Goal: Information Seeking & Learning: Learn about a topic

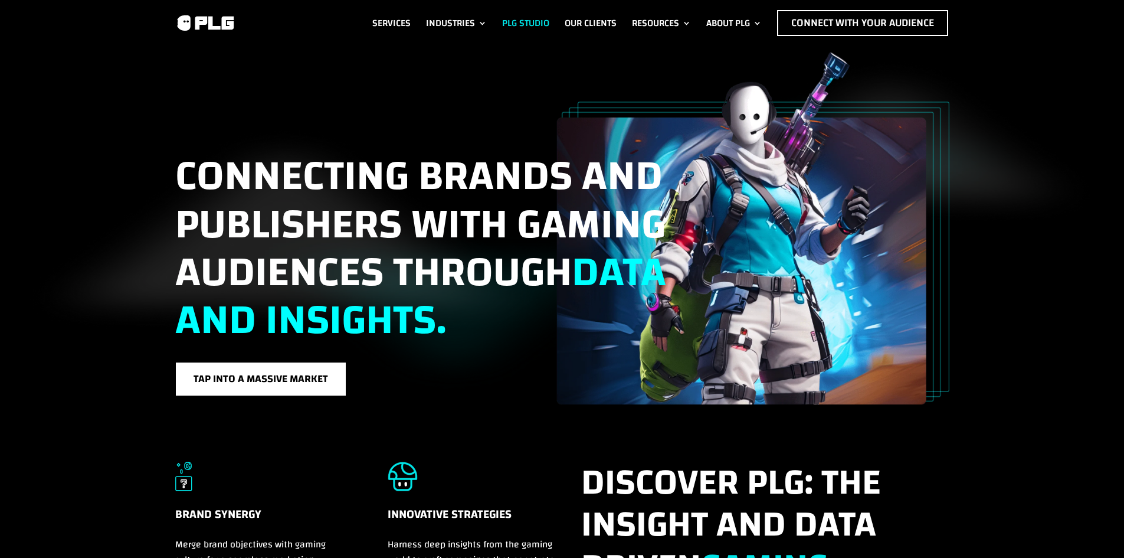
click at [439, 21] on link "Industries" at bounding box center [456, 23] width 61 height 26
click at [587, 25] on link "Our Clients" at bounding box center [591, 23] width 52 height 26
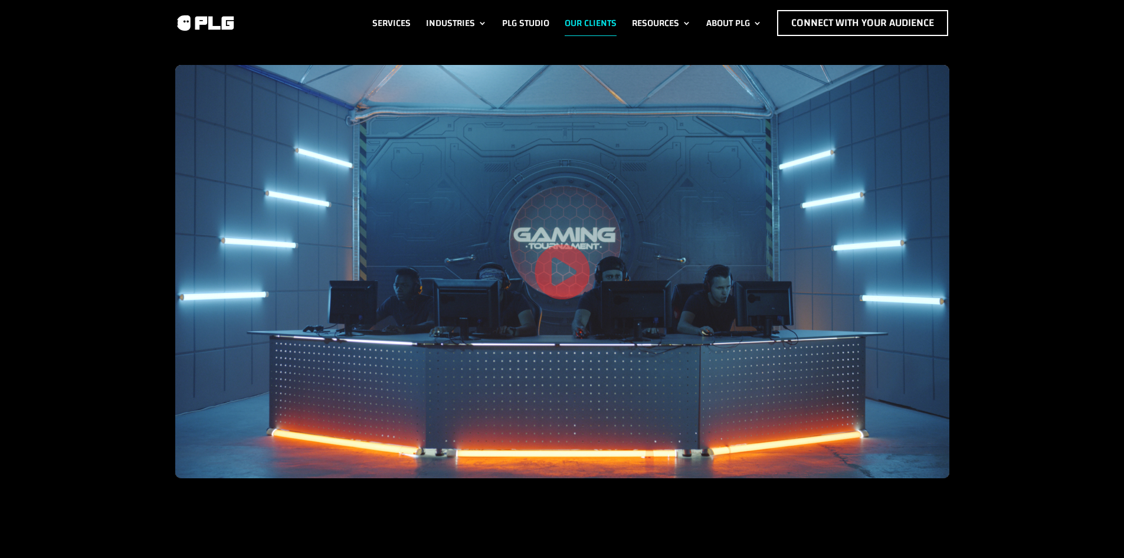
drag, startPoint x: 257, startPoint y: 370, endPoint x: 153, endPoint y: 165, distance: 229.9
click at [214, 24] on img at bounding box center [205, 23] width 60 height 18
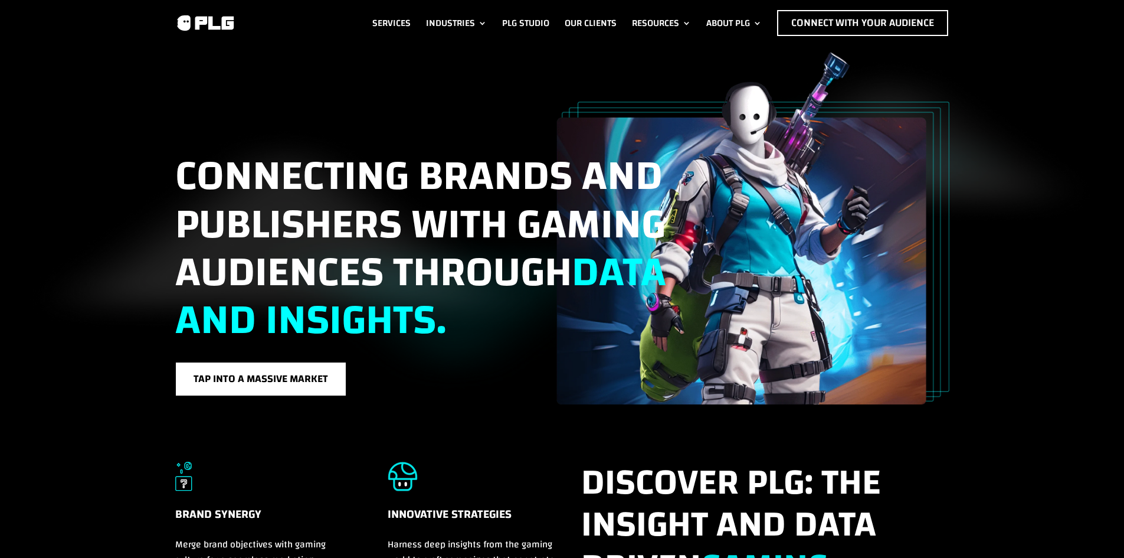
drag, startPoint x: 133, startPoint y: 341, endPoint x: 90, endPoint y: 120, distance: 224.9
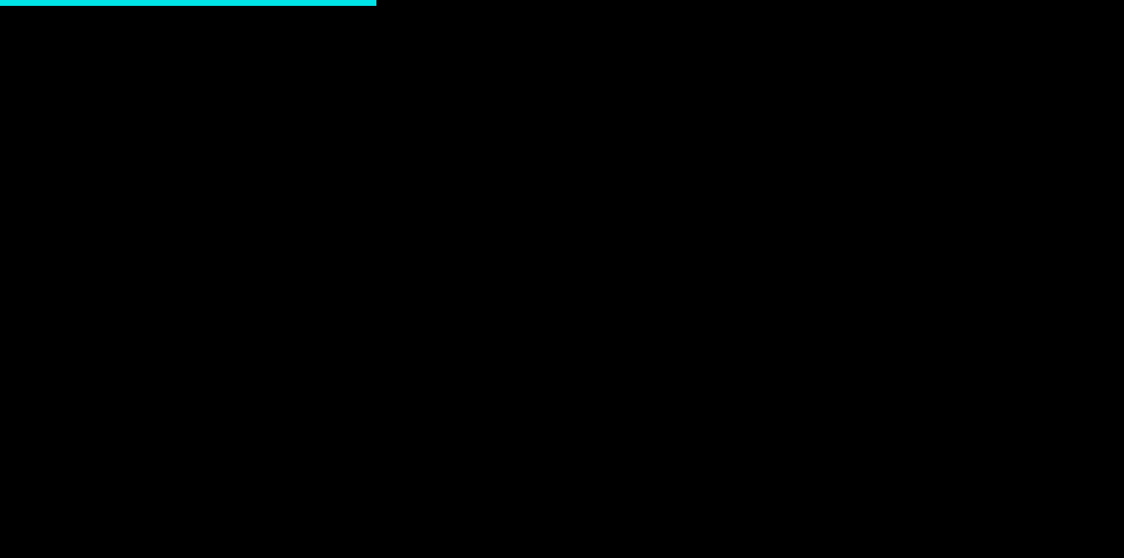
drag, startPoint x: 106, startPoint y: 444, endPoint x: 111, endPoint y: 485, distance: 41.7
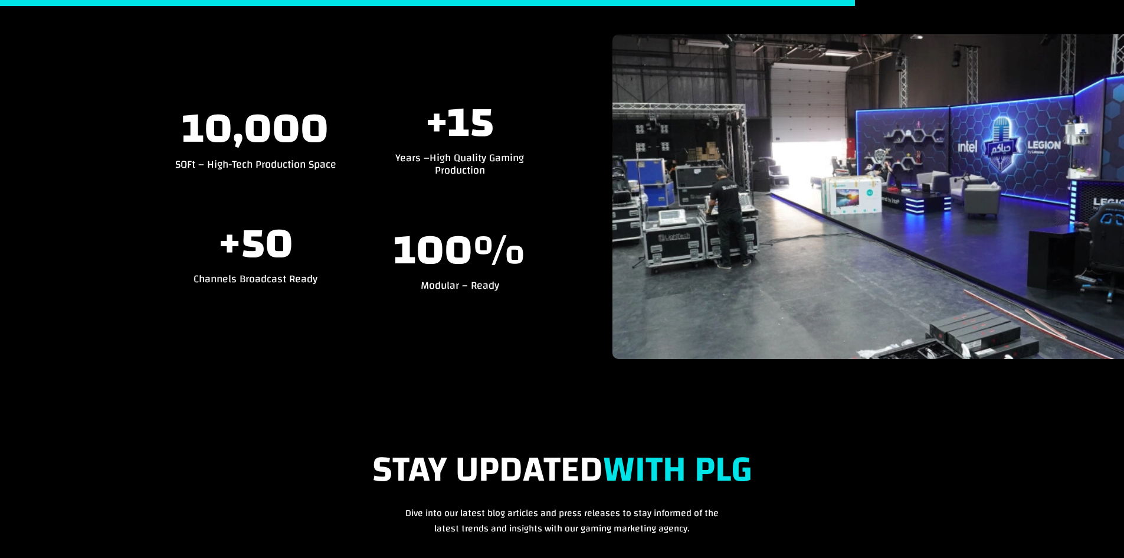
scroll to position [3115, 0]
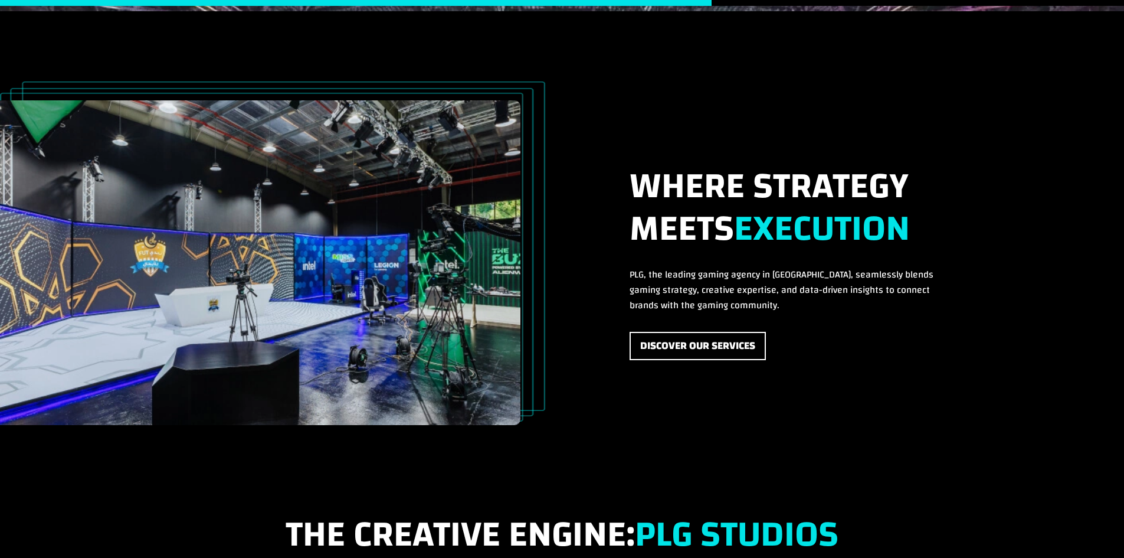
drag, startPoint x: 212, startPoint y: 379, endPoint x: 213, endPoint y: 364, distance: 15.4
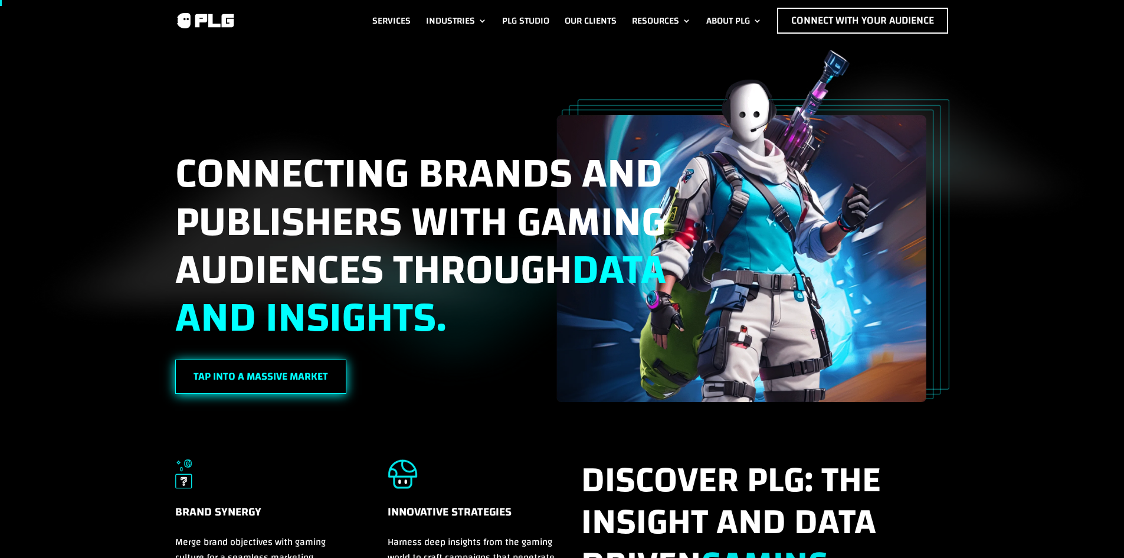
scroll to position [0, 0]
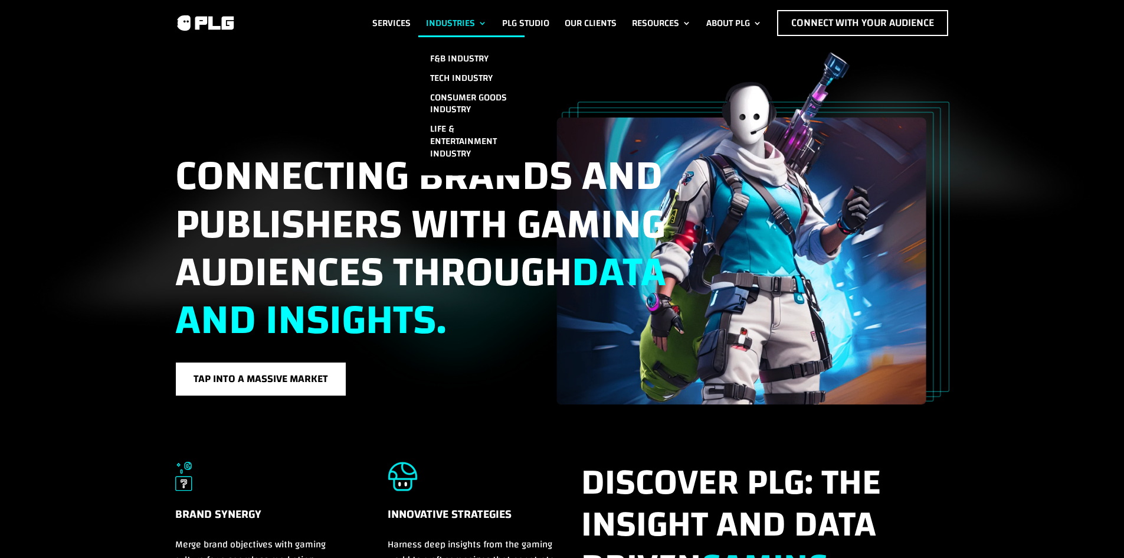
click at [458, 25] on link "Industries" at bounding box center [456, 23] width 61 height 26
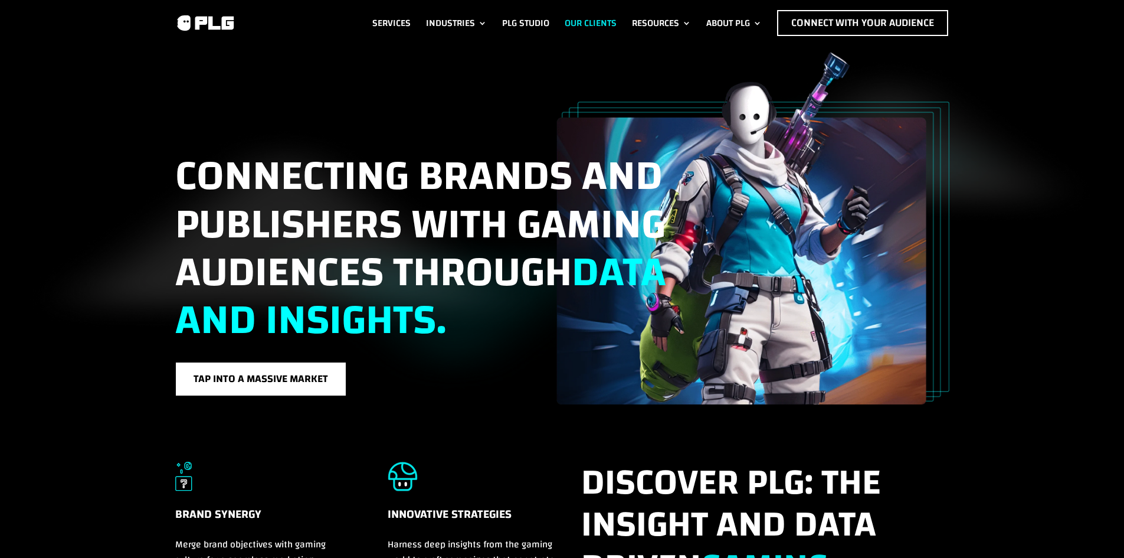
click at [597, 18] on link "Our Clients" at bounding box center [591, 23] width 52 height 26
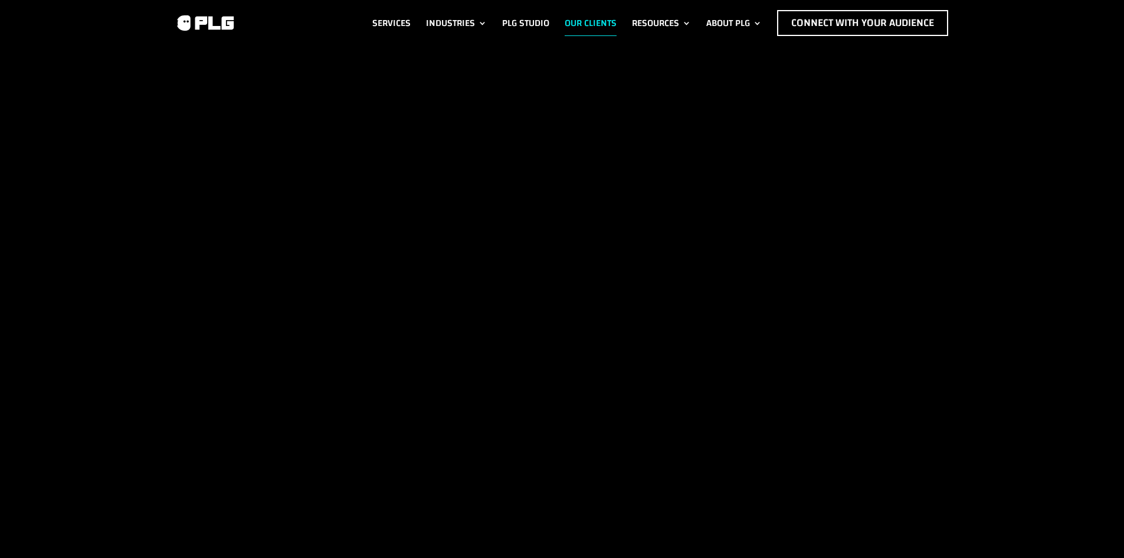
click at [668, 24] on link "Resources" at bounding box center [661, 23] width 59 height 26
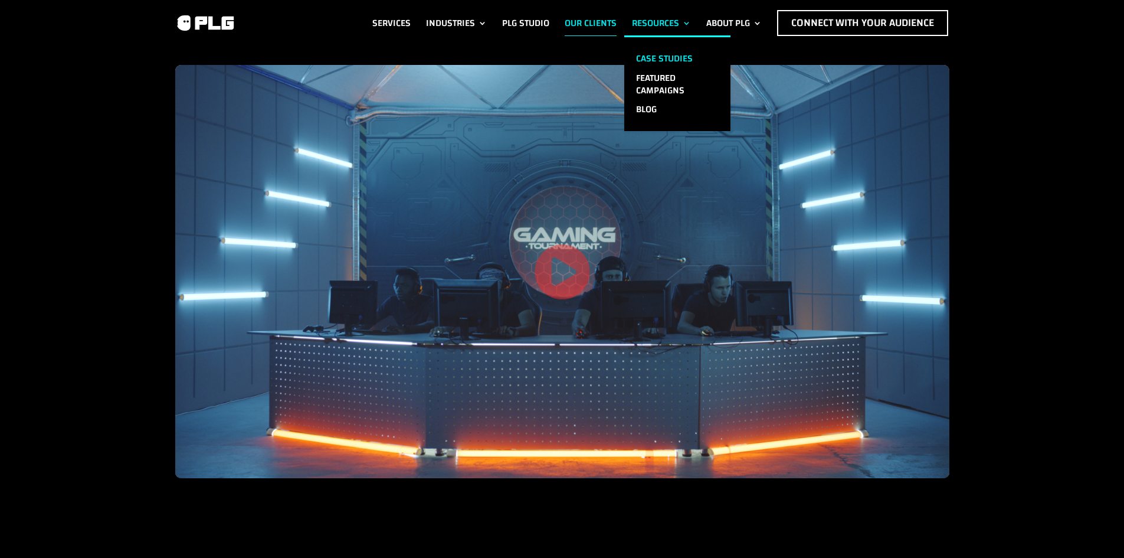
click at [655, 59] on link "Case Studies" at bounding box center [677, 58] width 106 height 19
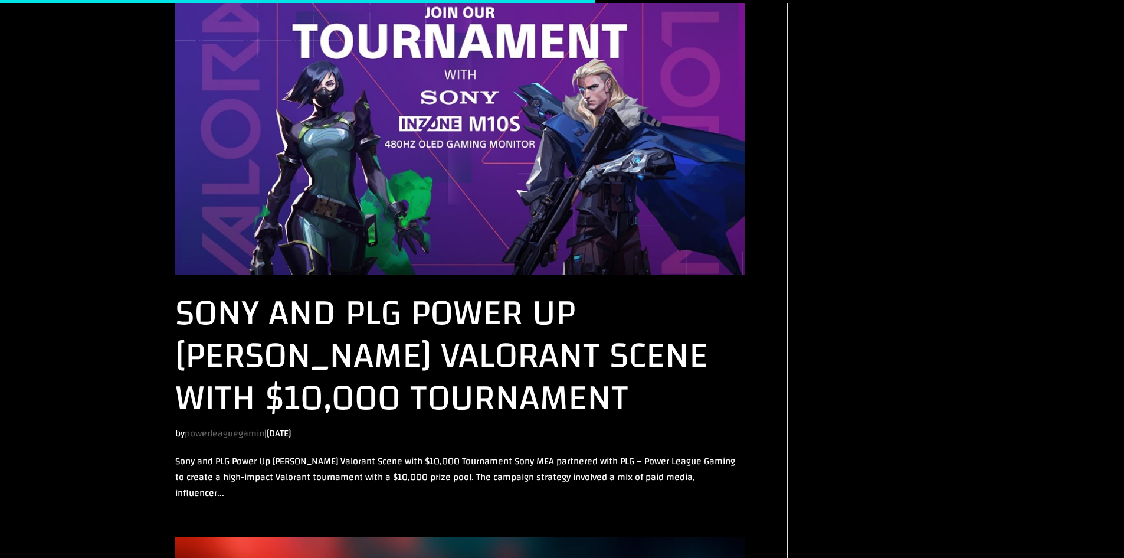
drag, startPoint x: 828, startPoint y: 443, endPoint x: 764, endPoint y: 282, distance: 173.5
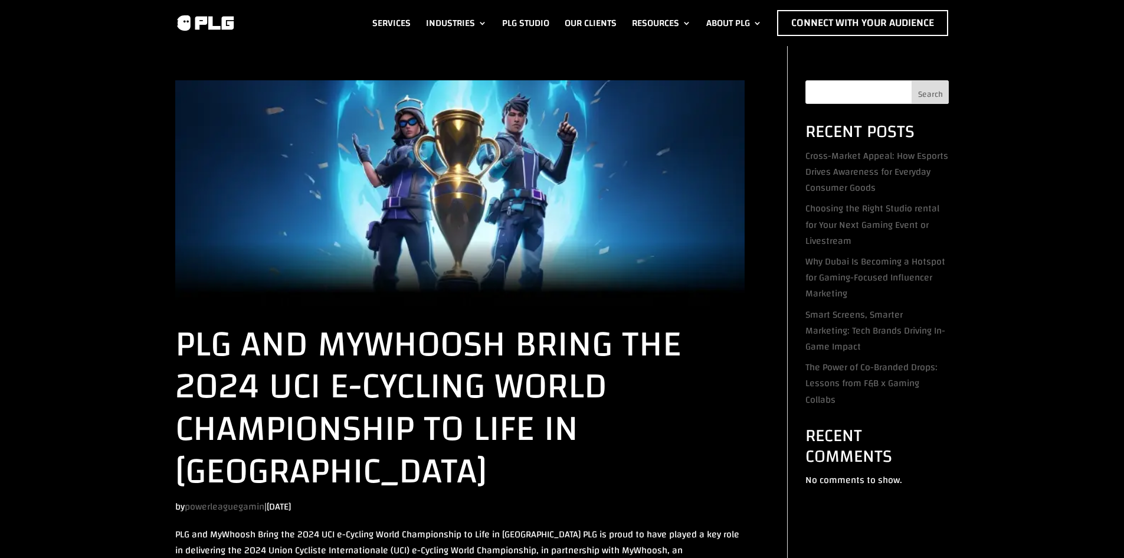
drag, startPoint x: 455, startPoint y: 431, endPoint x: 386, endPoint y: 124, distance: 314.6
click at [375, 19] on link "Services" at bounding box center [391, 23] width 38 height 26
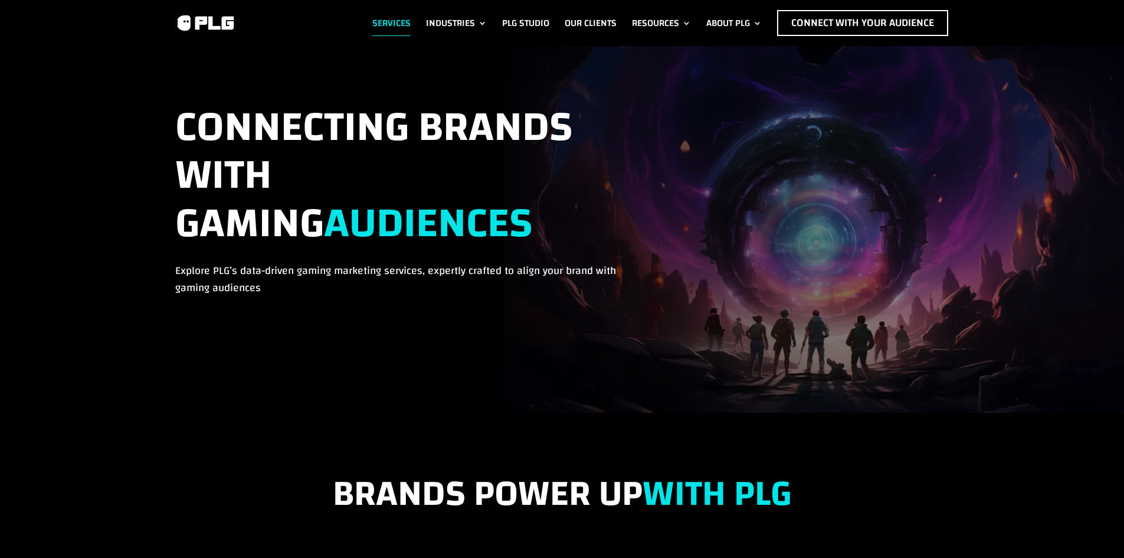
click at [213, 19] on img at bounding box center [205, 23] width 60 height 18
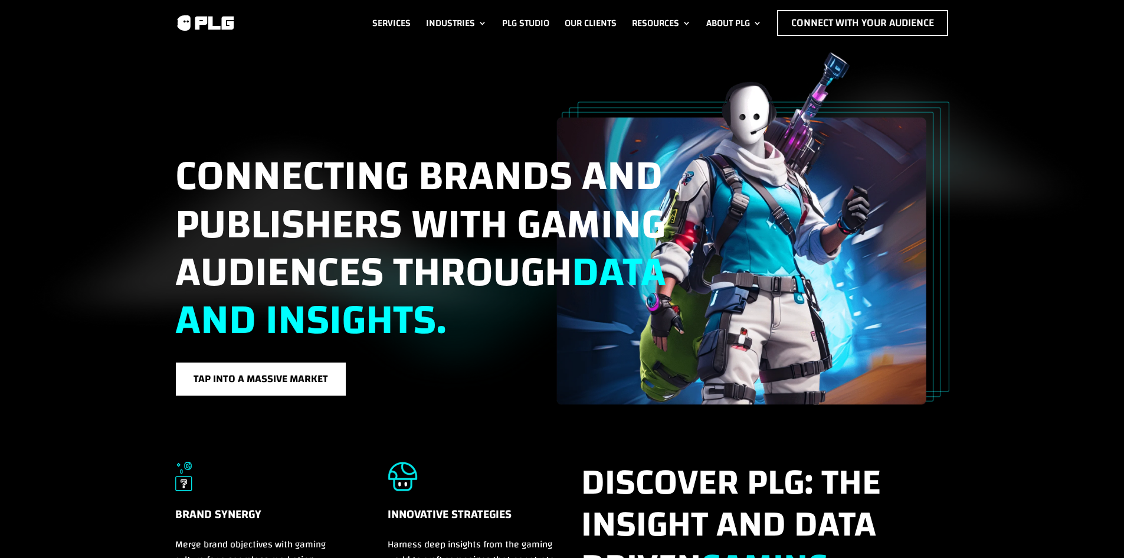
drag, startPoint x: 486, startPoint y: 456, endPoint x: 502, endPoint y: 202, distance: 254.8
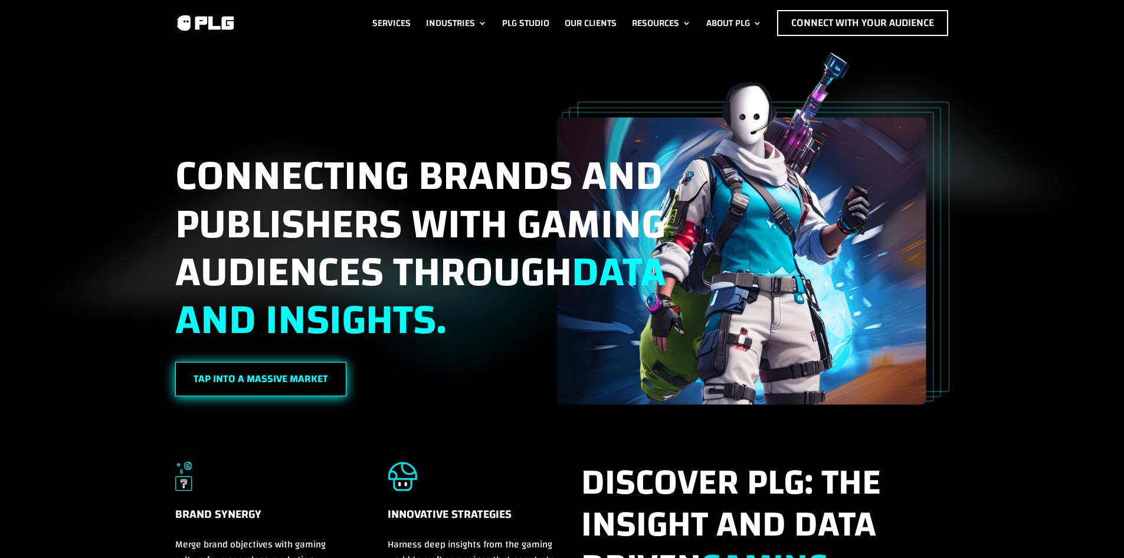
click at [266, 385] on link "Tap into a massive market" at bounding box center [260, 379] width 171 height 35
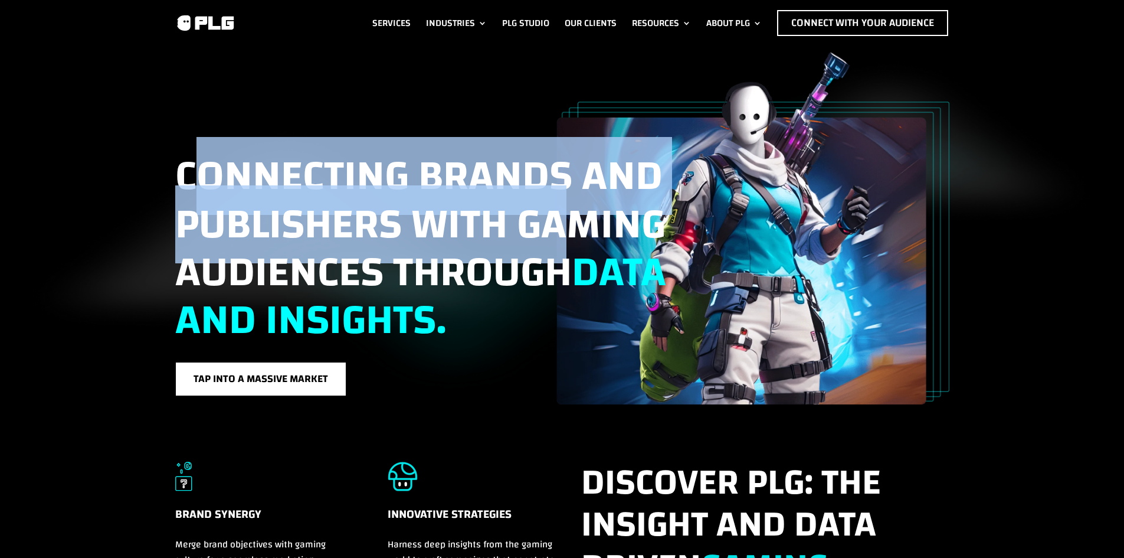
drag, startPoint x: 469, startPoint y: 194, endPoint x: 584, endPoint y: 234, distance: 121.9
click at [584, 234] on span "Connecting brands and publishers with gaming audiences through data and insight…" at bounding box center [420, 248] width 491 height 222
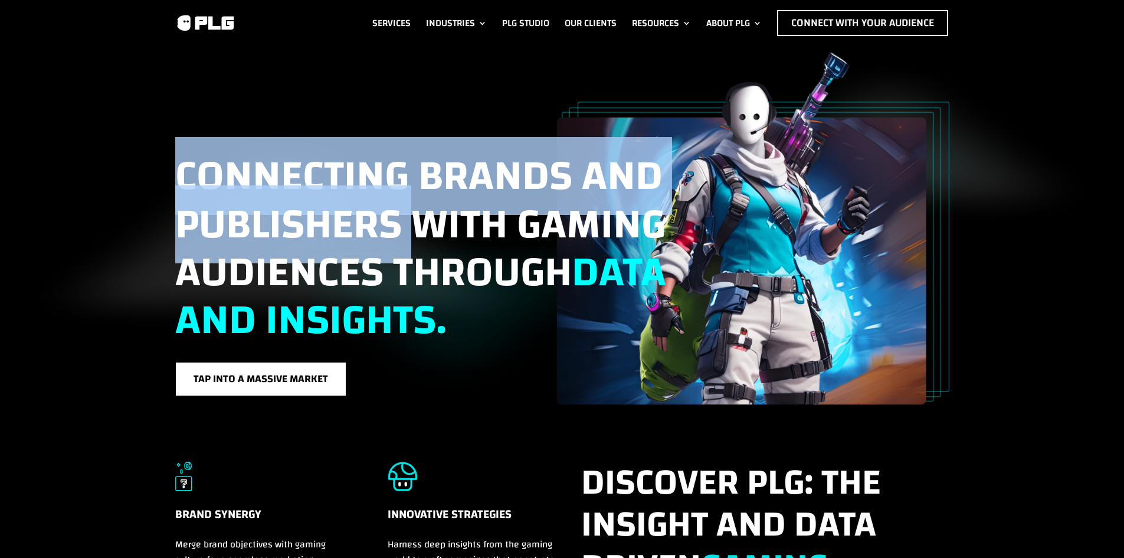
drag, startPoint x: 207, startPoint y: 196, endPoint x: 427, endPoint y: 231, distance: 223.6
click at [420, 228] on span "Connecting brands and publishers with gaming audiences through data and insight…" at bounding box center [420, 248] width 491 height 222
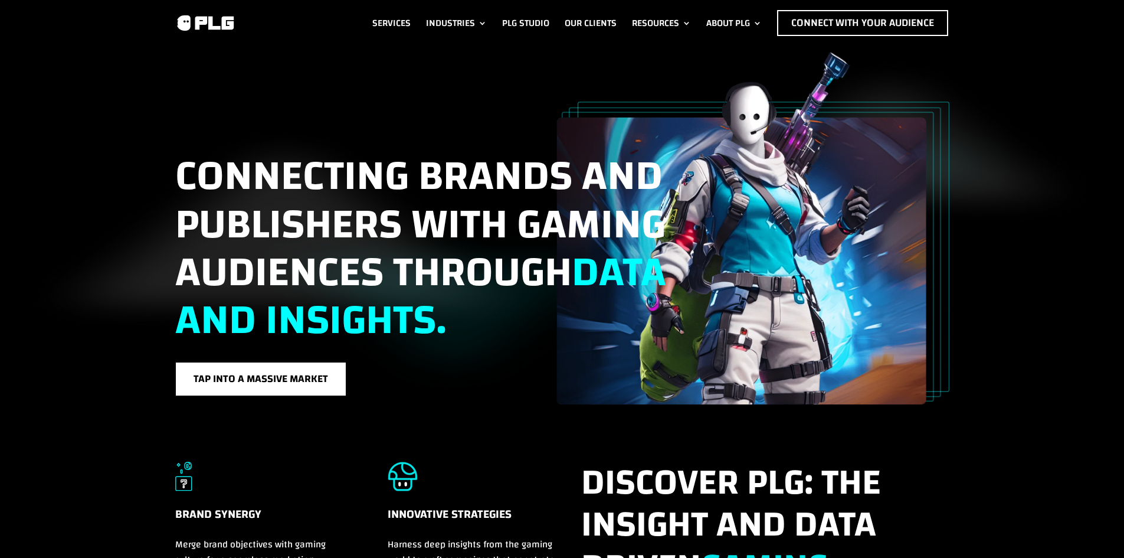
click at [457, 301] on span "data and insights." at bounding box center [420, 296] width 491 height 126
click at [516, 11] on link "PLG Studio" at bounding box center [525, 23] width 47 height 26
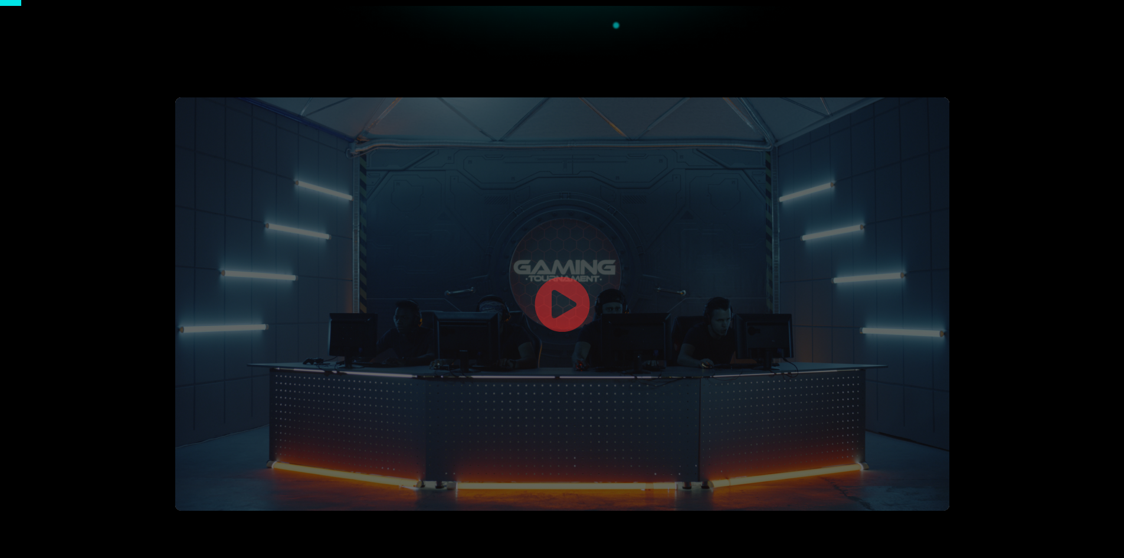
scroll to position [236, 0]
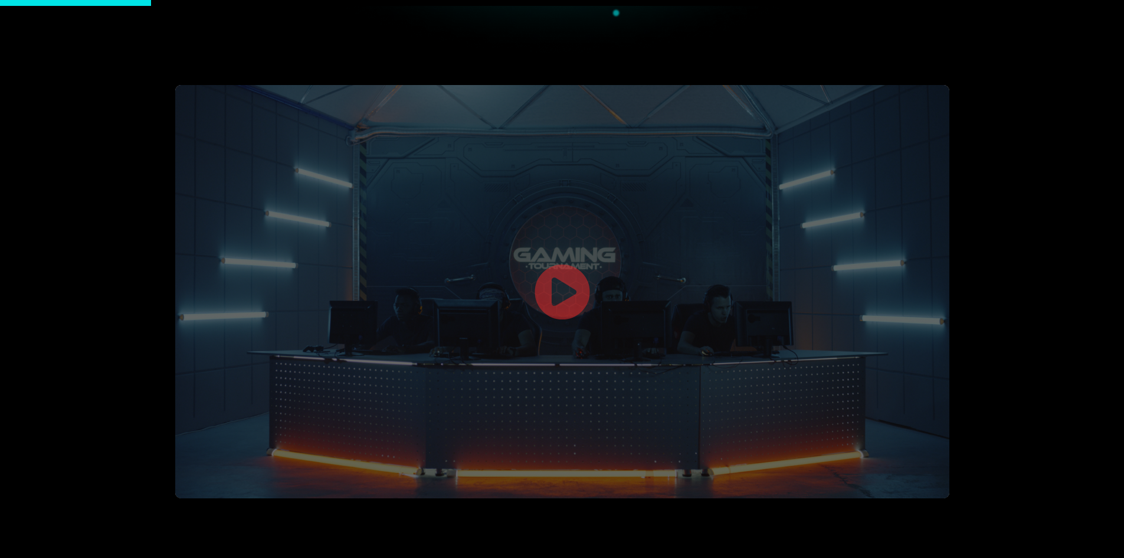
click at [566, 309] on link at bounding box center [562, 293] width 57 height 61
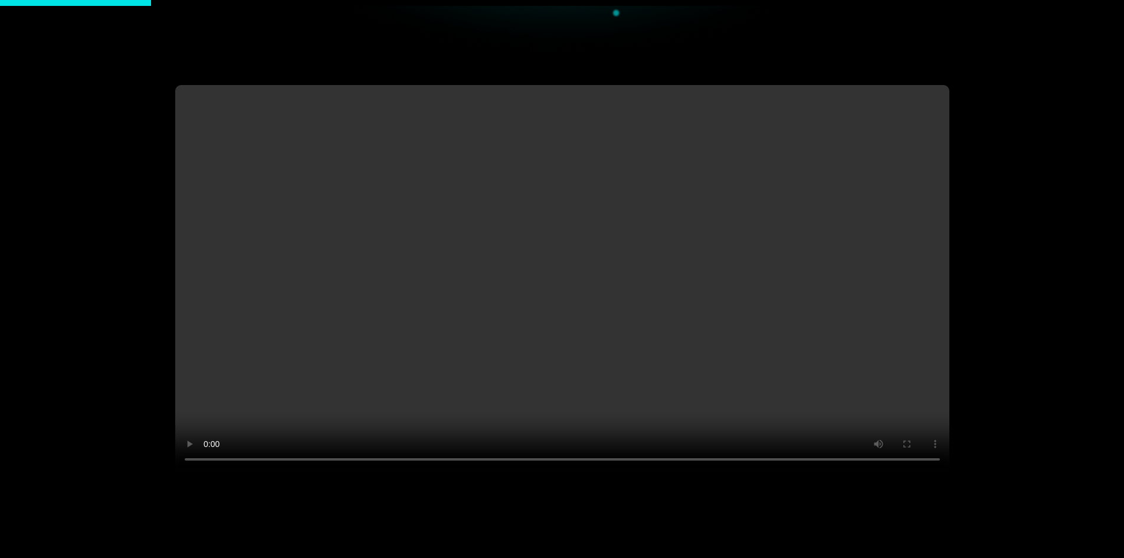
click at [560, 315] on video at bounding box center [562, 278] width 774 height 387
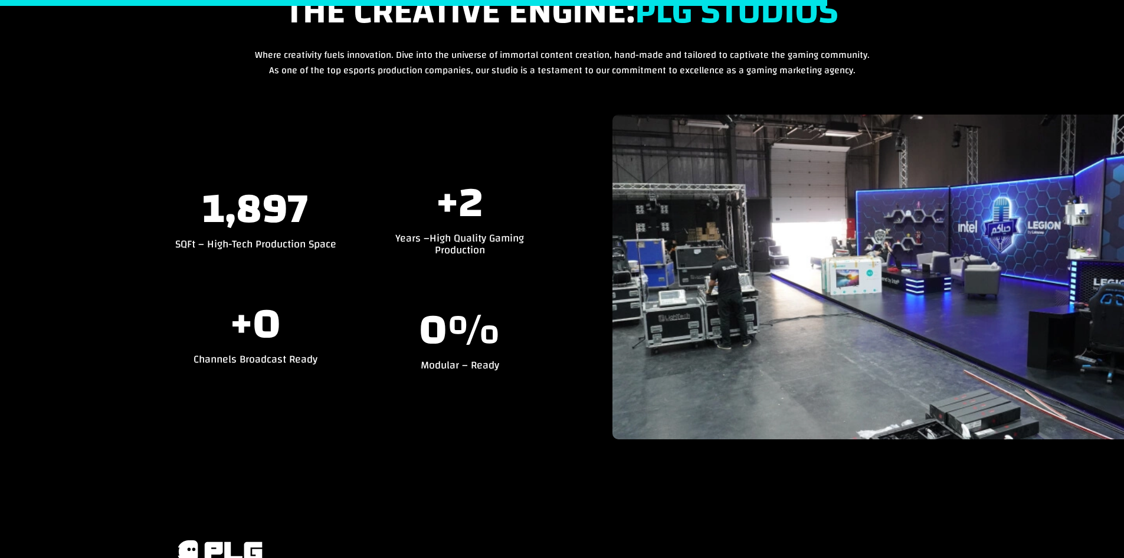
scroll to position [1298, 0]
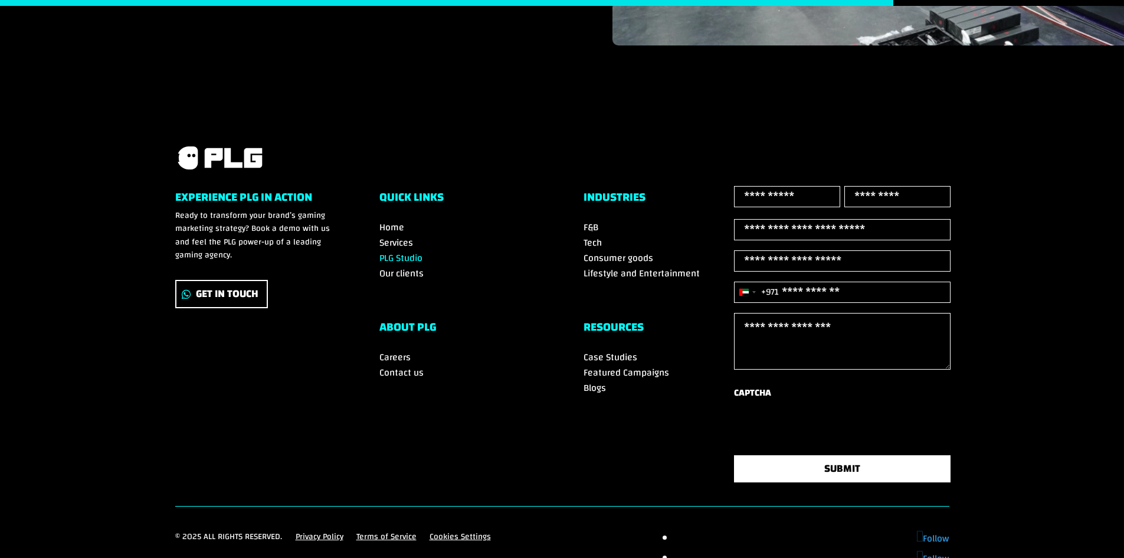
drag, startPoint x: 429, startPoint y: 519, endPoint x: 421, endPoint y: 542, distance: 24.3
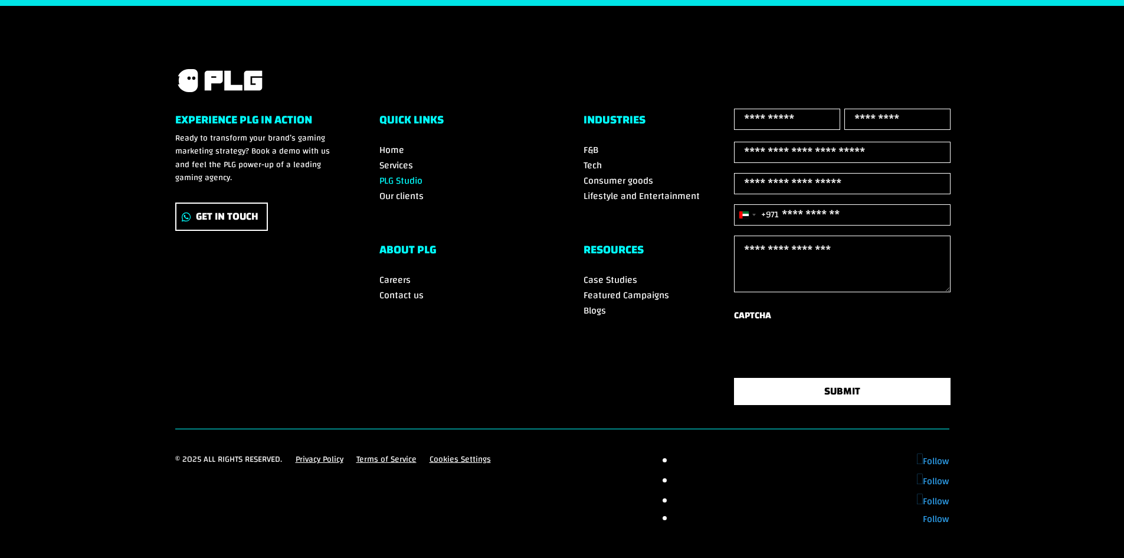
drag, startPoint x: 445, startPoint y: 457, endPoint x: 426, endPoint y: 210, distance: 248.1
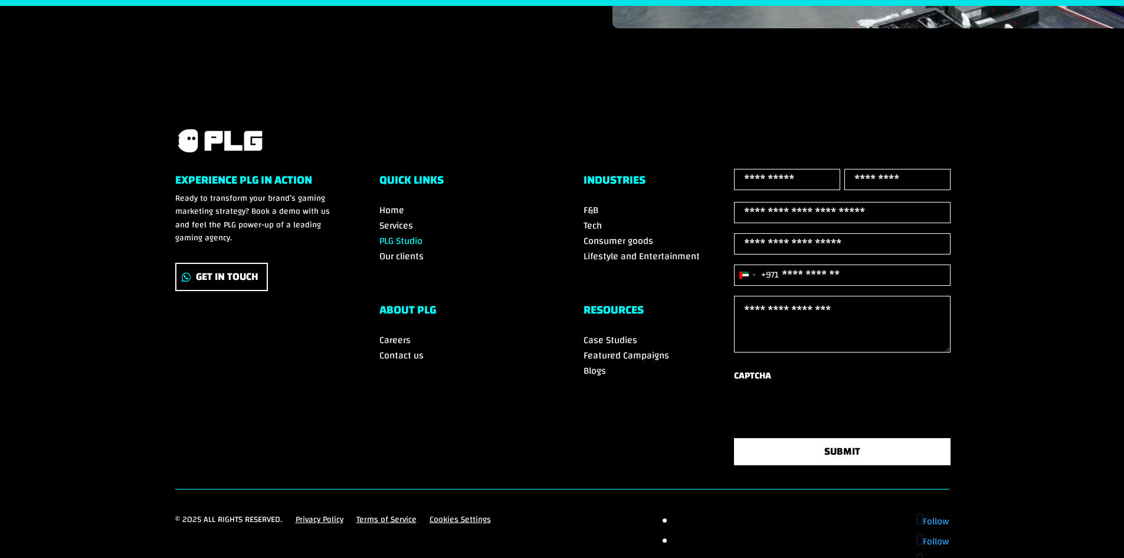
scroll to position [0, 0]
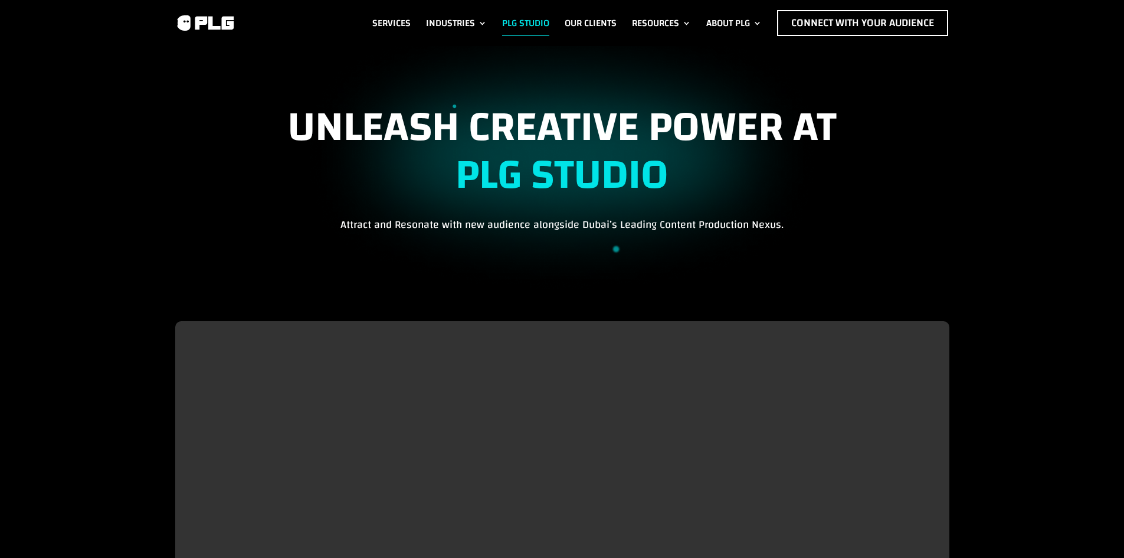
drag, startPoint x: 464, startPoint y: 345, endPoint x: 561, endPoint y: 2, distance: 356.5
click at [572, 25] on link "Our Clients" at bounding box center [591, 23] width 52 height 26
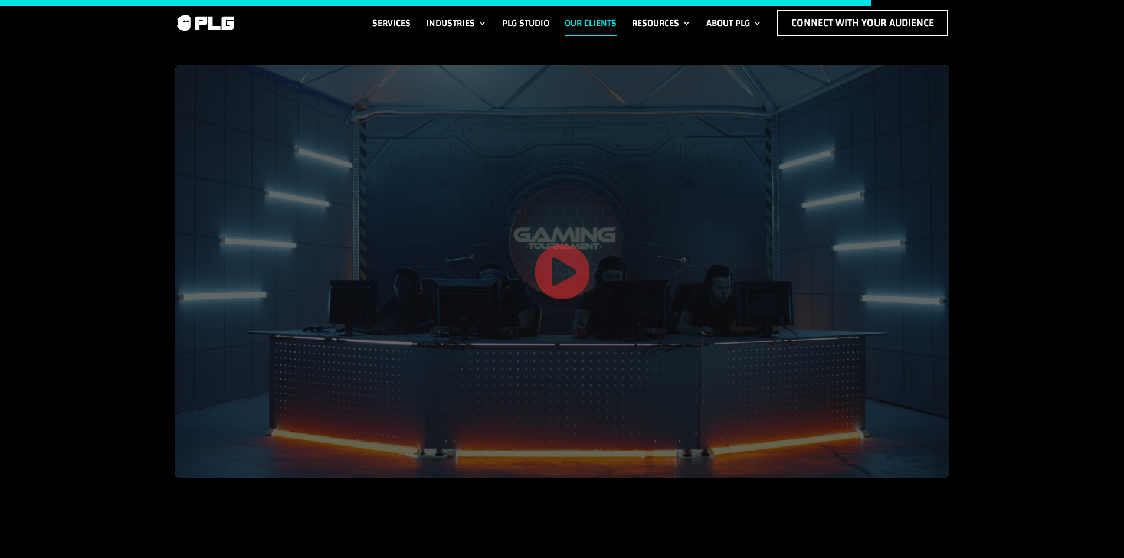
drag, startPoint x: 486, startPoint y: 299, endPoint x: 463, endPoint y: 198, distance: 103.5
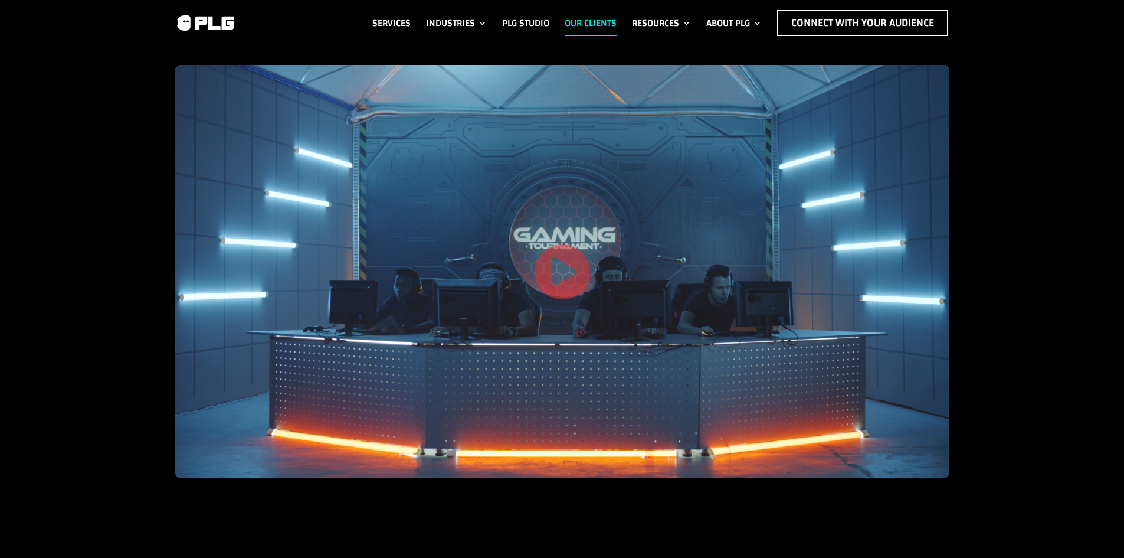
drag, startPoint x: 477, startPoint y: 419, endPoint x: 353, endPoint y: 44, distance: 394.9
click at [198, 31] on img at bounding box center [205, 23] width 60 height 18
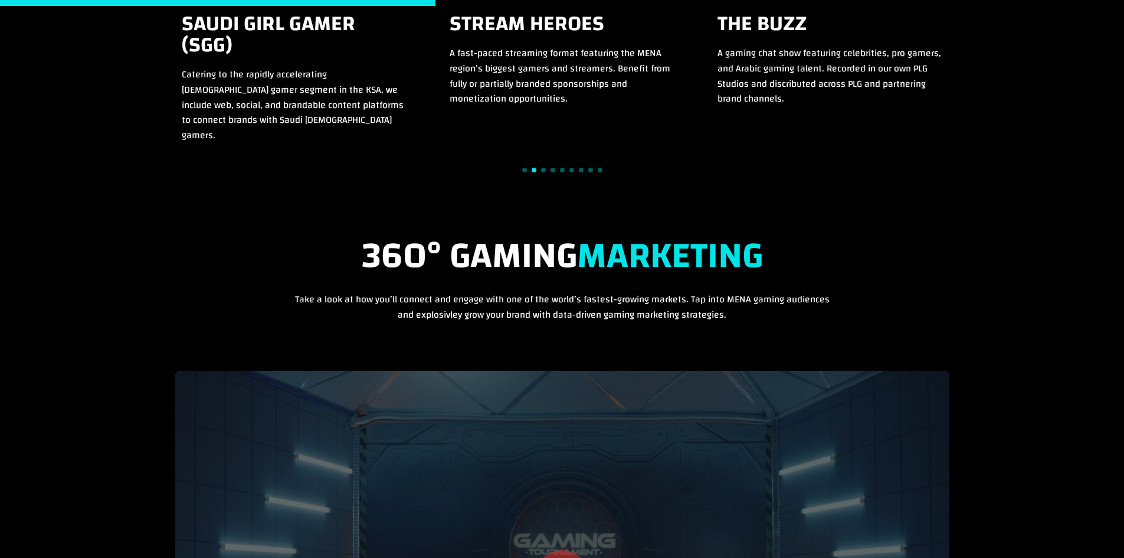
scroll to position [1653, 0]
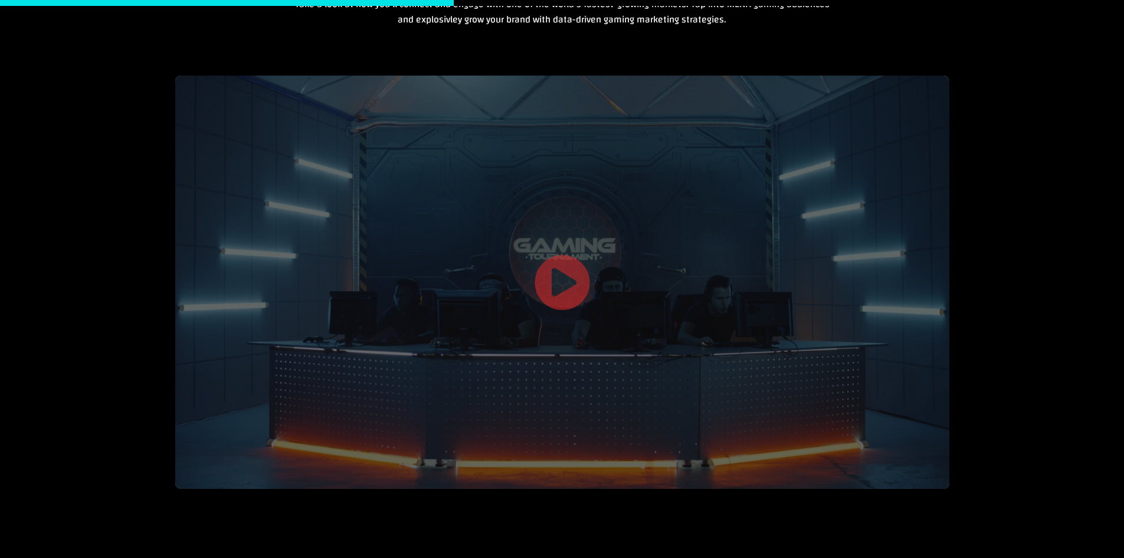
click at [547, 286] on link at bounding box center [562, 284] width 57 height 61
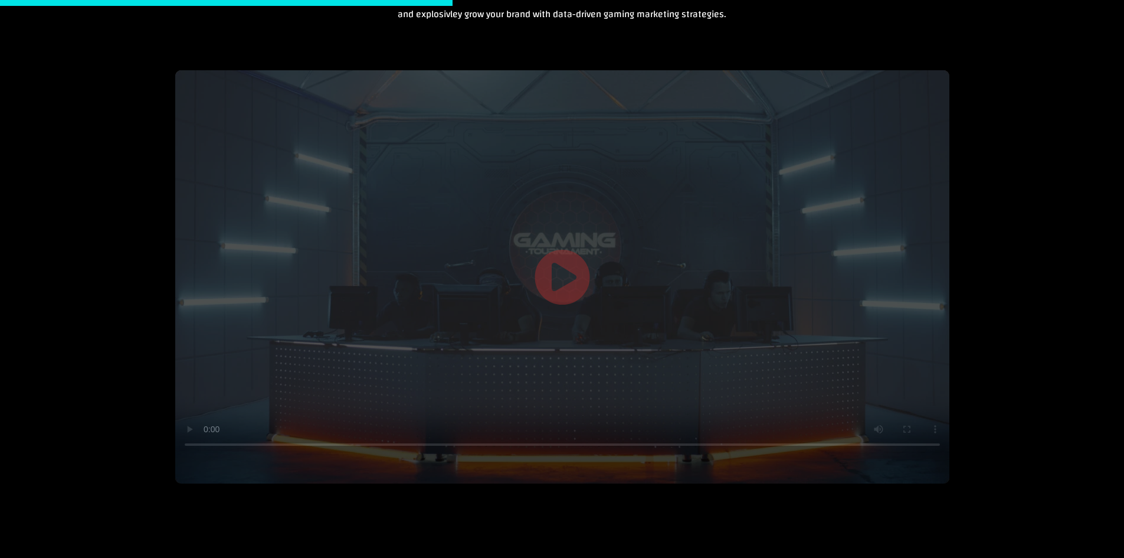
scroll to position [1633, 0]
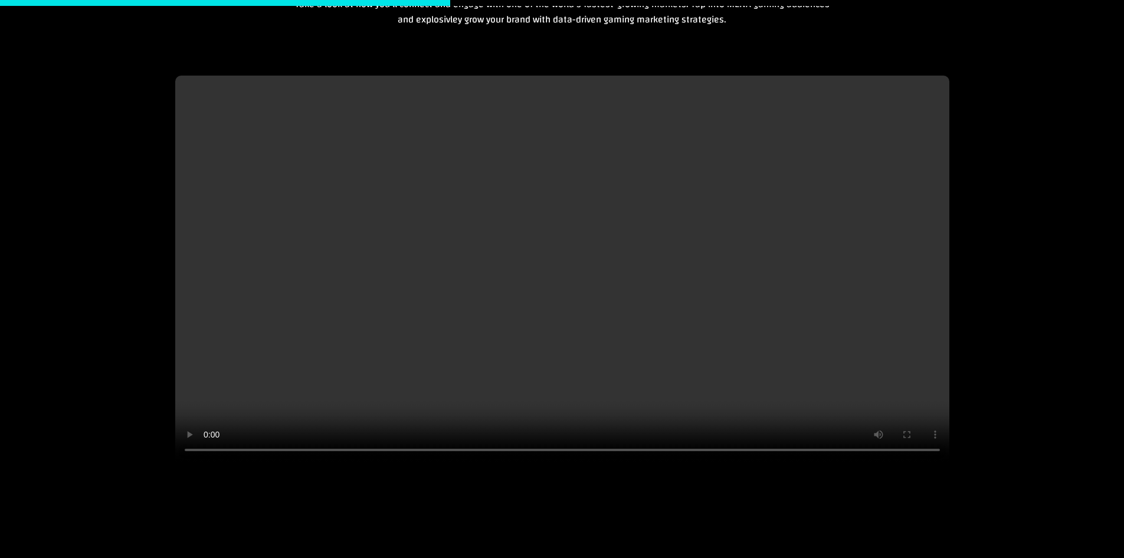
click at [553, 331] on video at bounding box center [562, 269] width 774 height 387
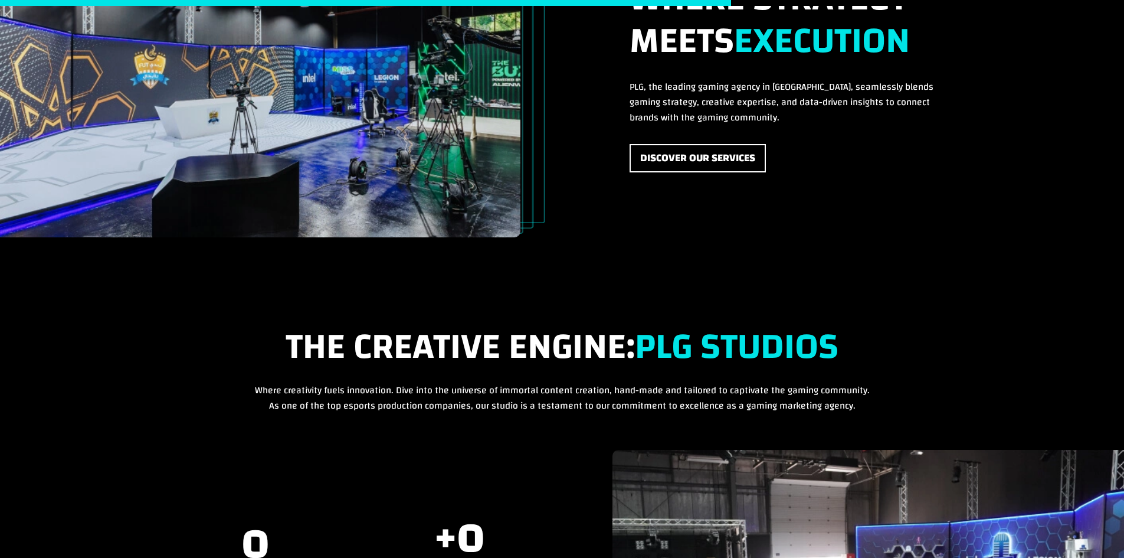
scroll to position [2539, 0]
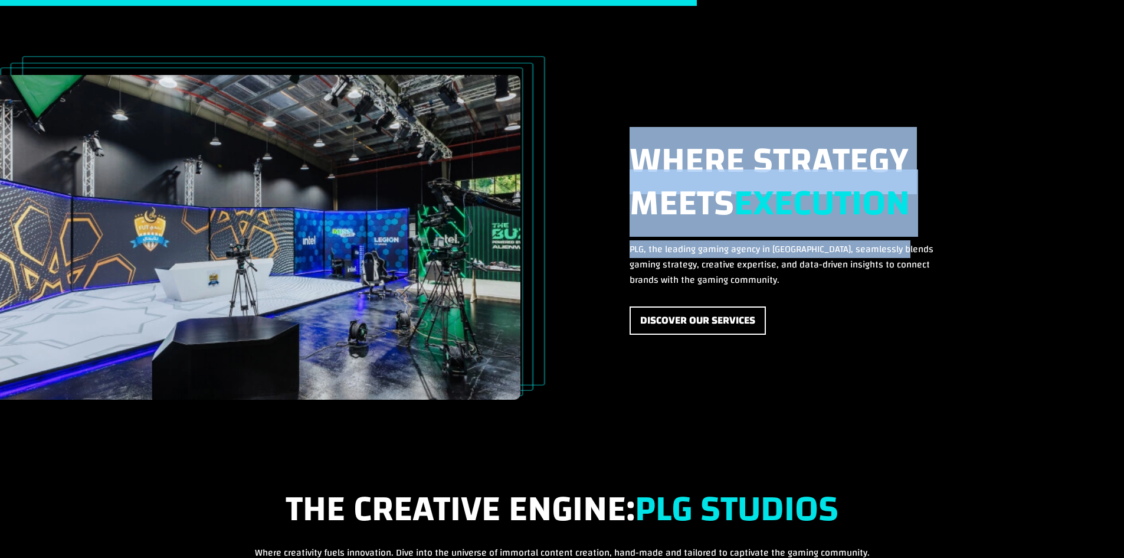
drag, startPoint x: 490, startPoint y: 257, endPoint x: 625, endPoint y: 261, distance: 135.2
click at [625, 261] on div "Where Strategy Meets Execution PLG, the leading gaming agency in [GEOGRAPHIC_DA…" at bounding box center [562, 218] width 774 height 325
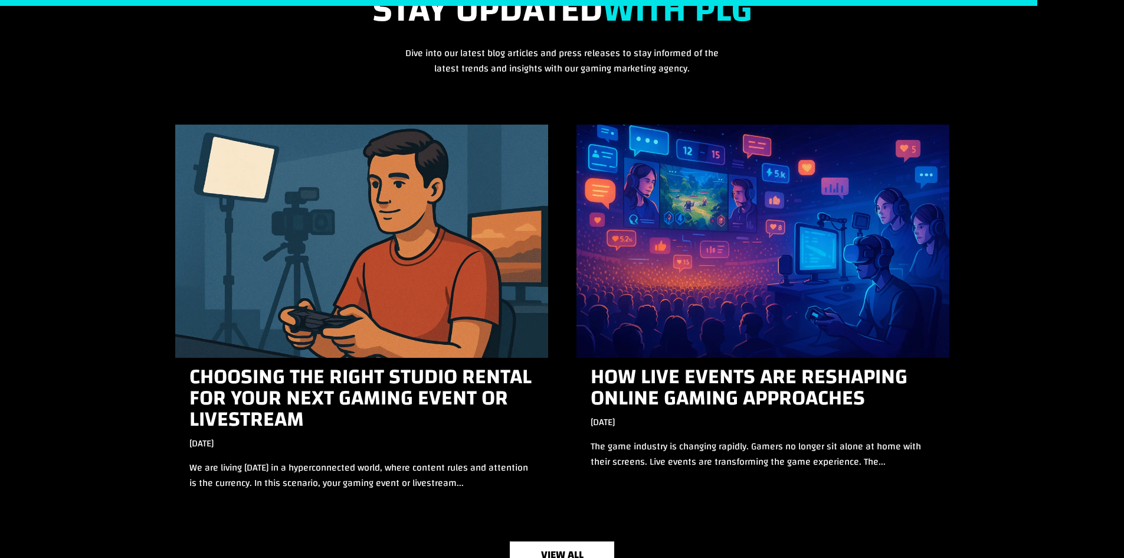
scroll to position [692, 0]
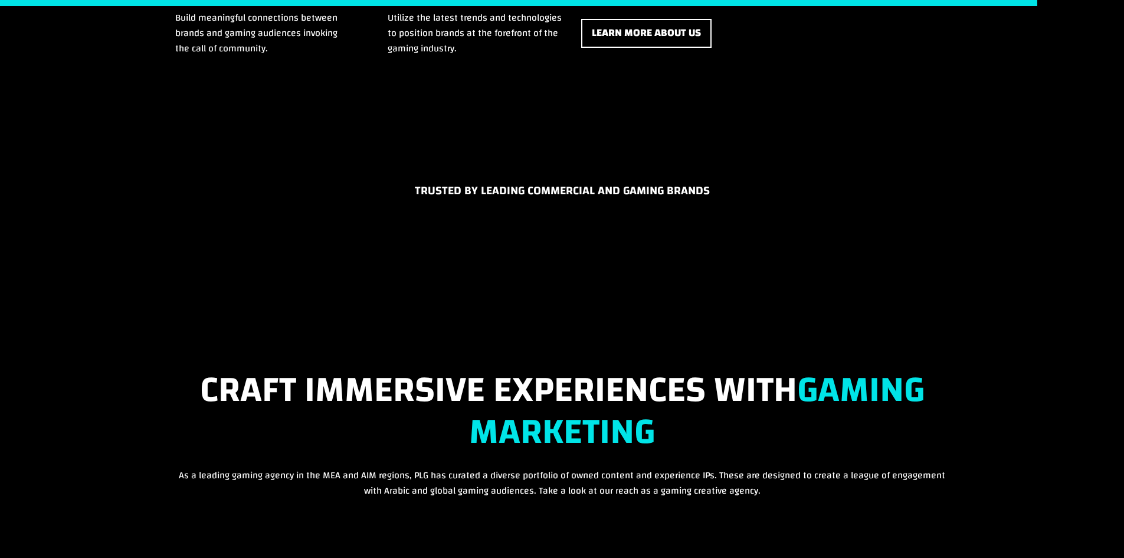
drag, startPoint x: 528, startPoint y: 423, endPoint x: 505, endPoint y: 53, distance: 370.1
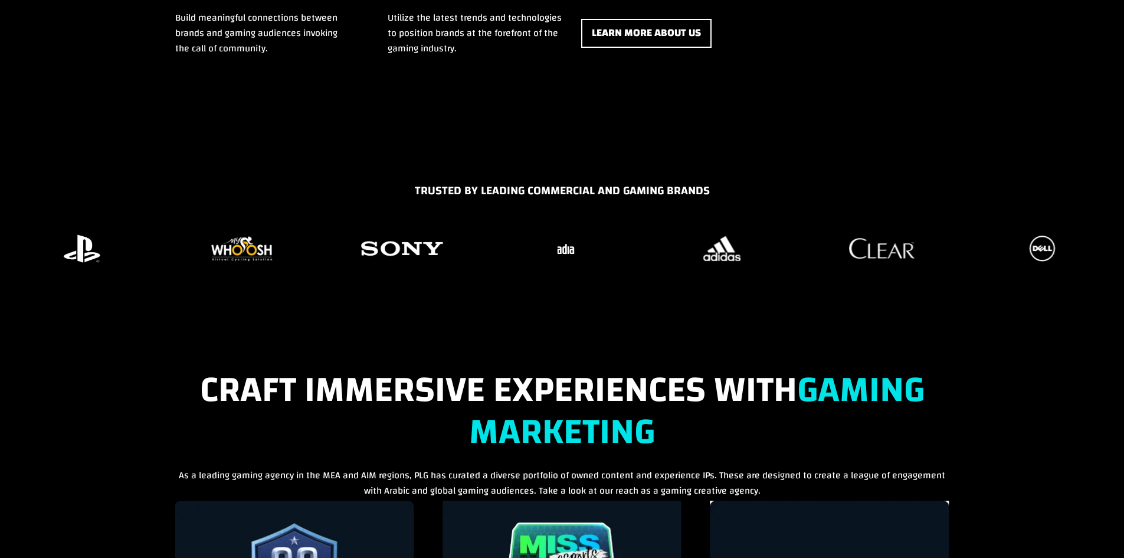
scroll to position [0, 0]
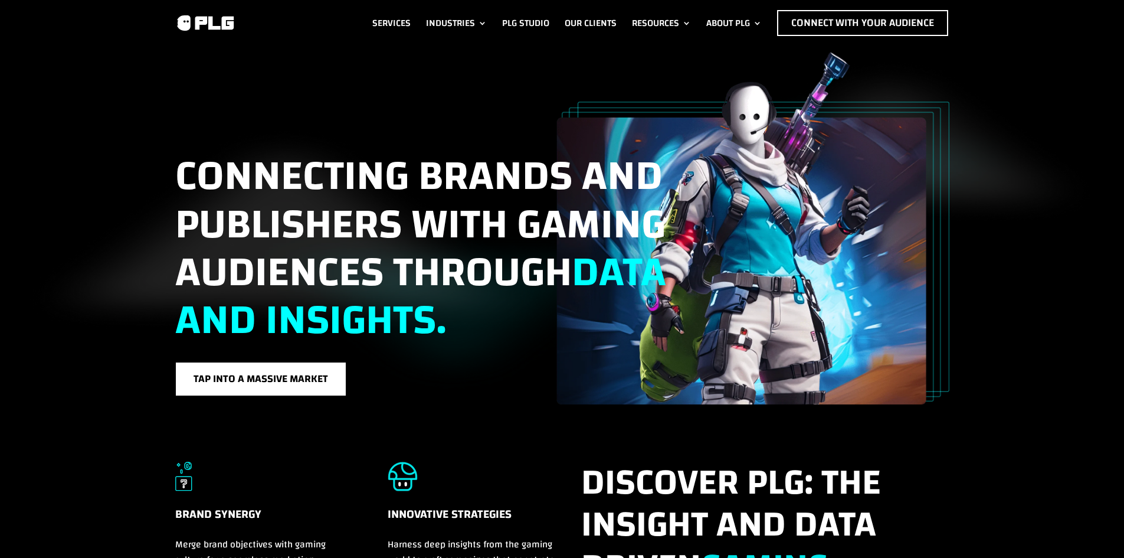
click at [212, 18] on img at bounding box center [205, 23] width 60 height 18
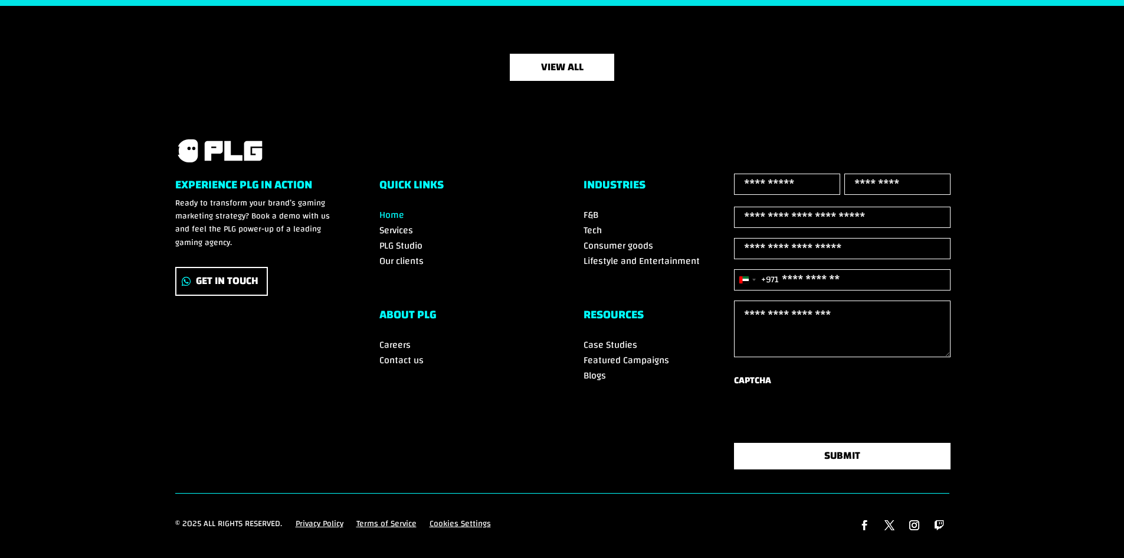
scroll to position [4095, 0]
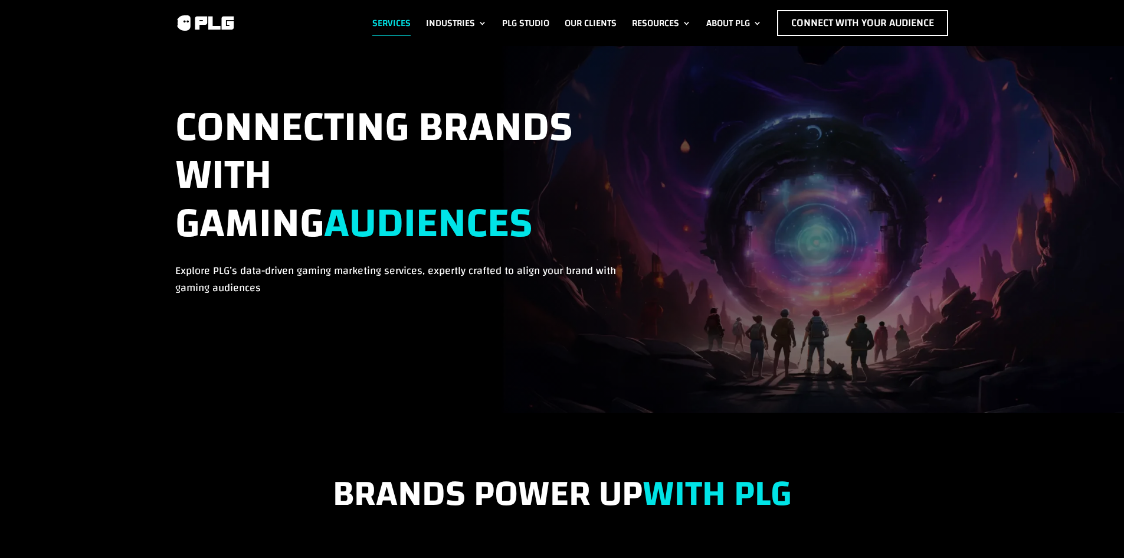
drag, startPoint x: 503, startPoint y: 356, endPoint x: 471, endPoint y: 169, distance: 189.9
click at [517, 18] on link "PLG Studio" at bounding box center [525, 23] width 47 height 26
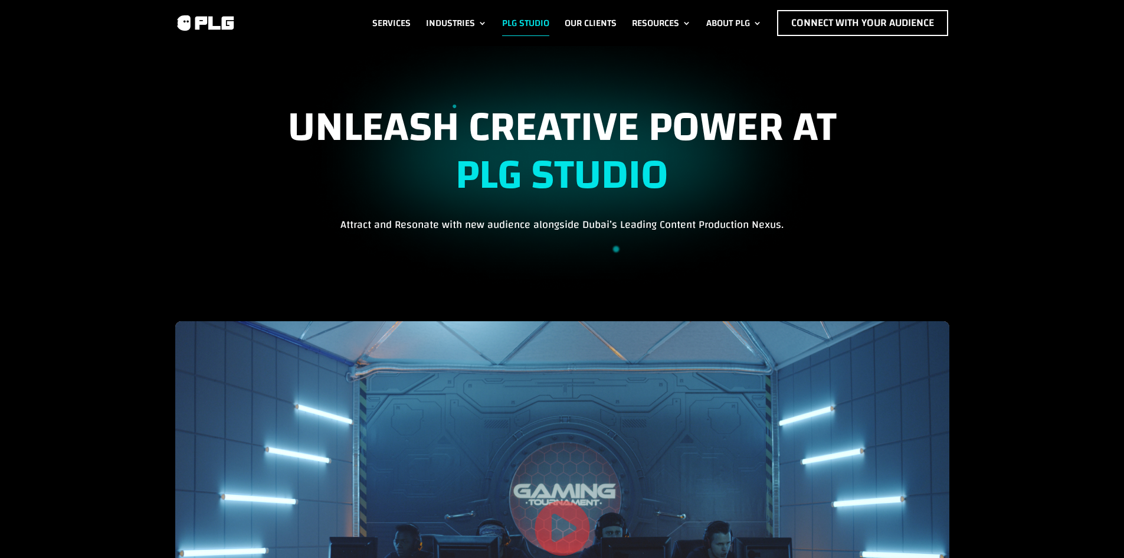
drag, startPoint x: 469, startPoint y: 420, endPoint x: 394, endPoint y: 217, distance: 216.2
click at [591, 25] on link "Our Clients" at bounding box center [591, 23] width 52 height 26
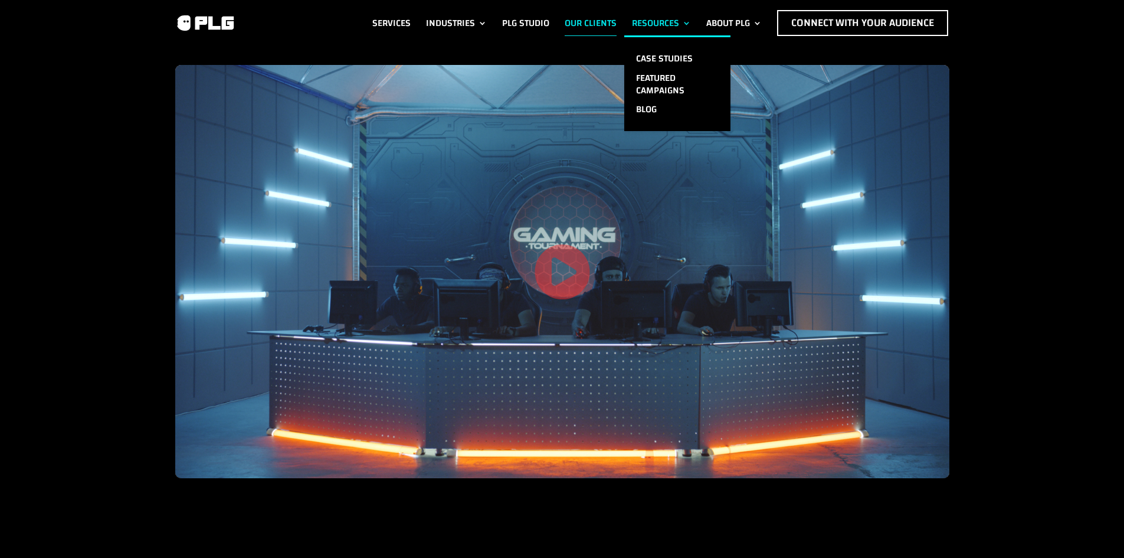
click at [649, 23] on link "Resources" at bounding box center [661, 23] width 59 height 26
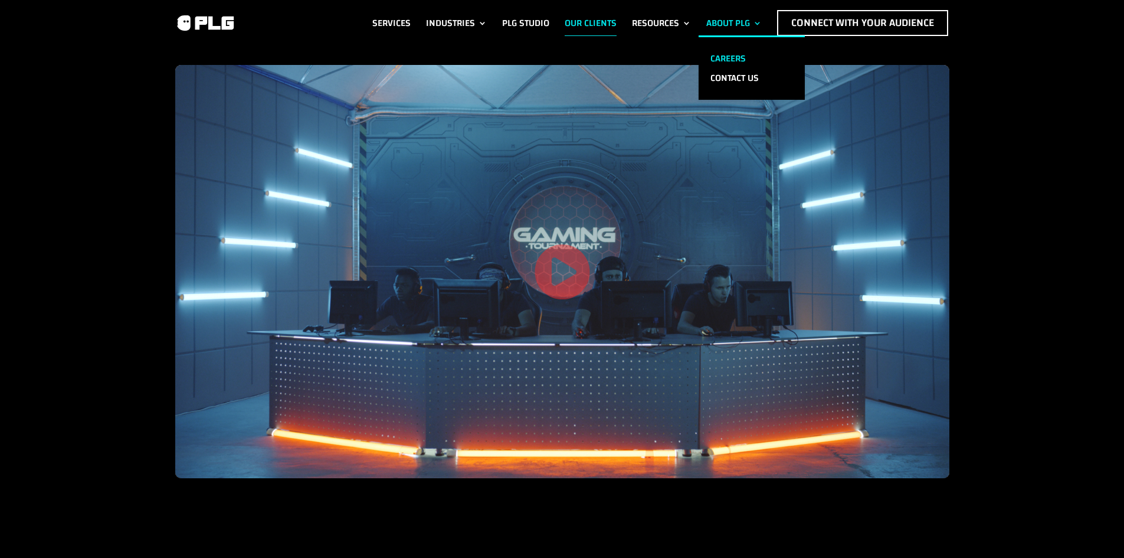
click at [740, 55] on link "Careers" at bounding box center [752, 58] width 106 height 19
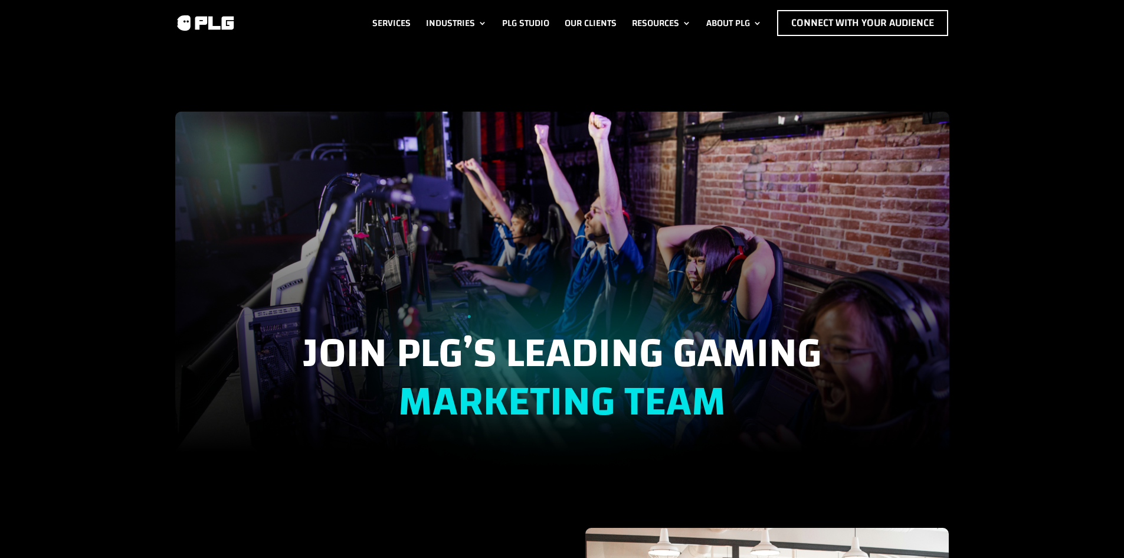
drag, startPoint x: 562, startPoint y: 407, endPoint x: 559, endPoint y: 133, distance: 273.9
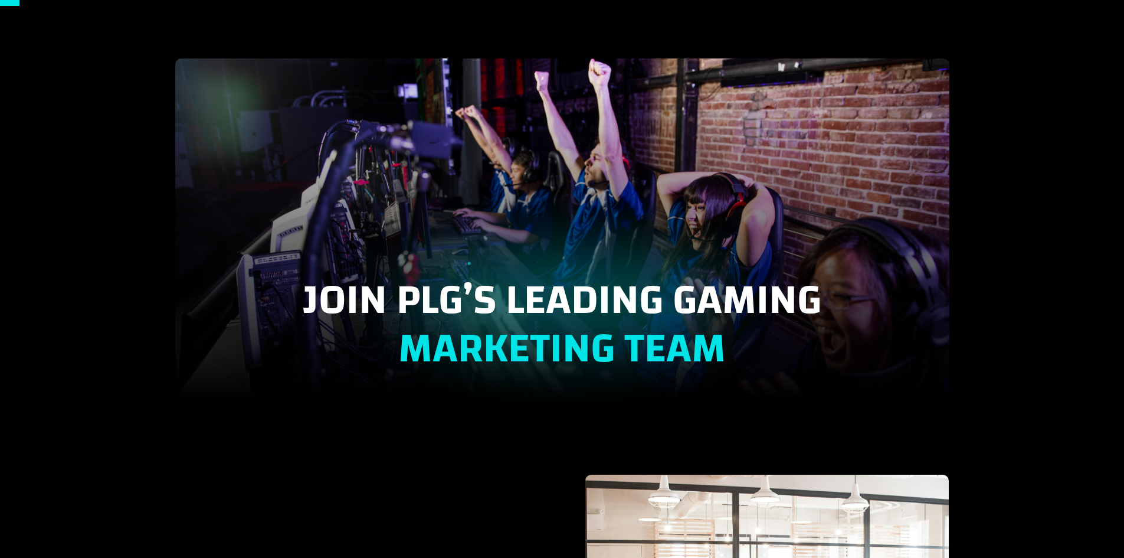
drag, startPoint x: 519, startPoint y: 490, endPoint x: 498, endPoint y: 472, distance: 28.0
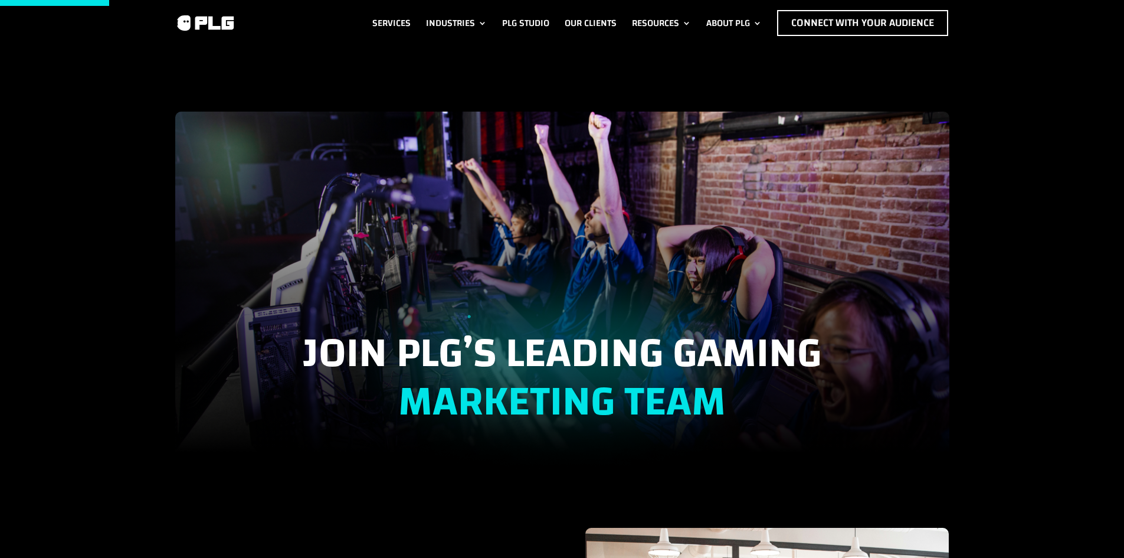
drag, startPoint x: 539, startPoint y: 512, endPoint x: 660, endPoint y: 104, distance: 426.0
click at [722, 23] on link "About PLG" at bounding box center [733, 23] width 55 height 26
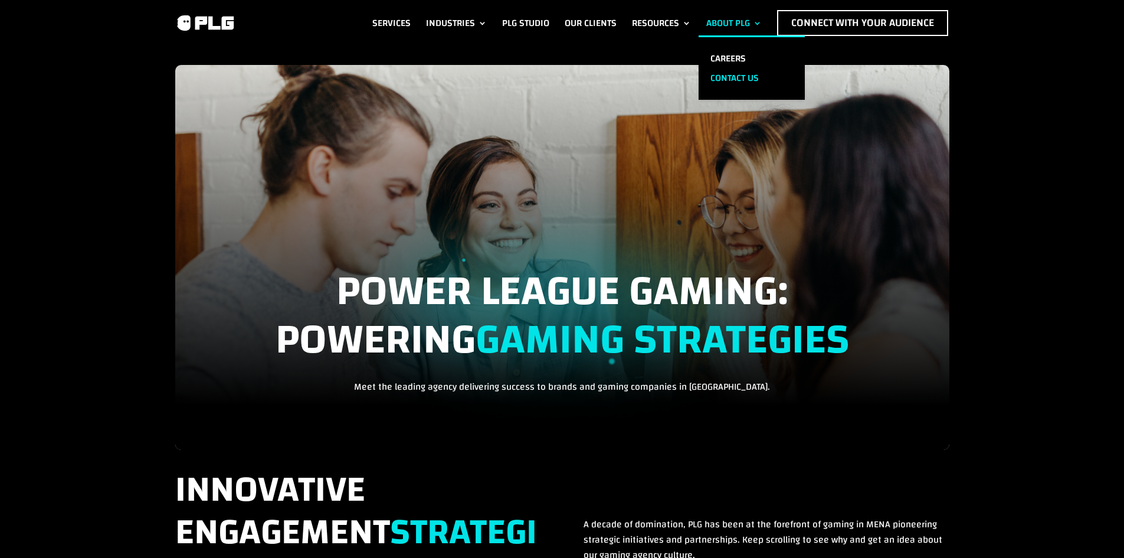
click at [726, 74] on link "Contact us" at bounding box center [752, 77] width 106 height 19
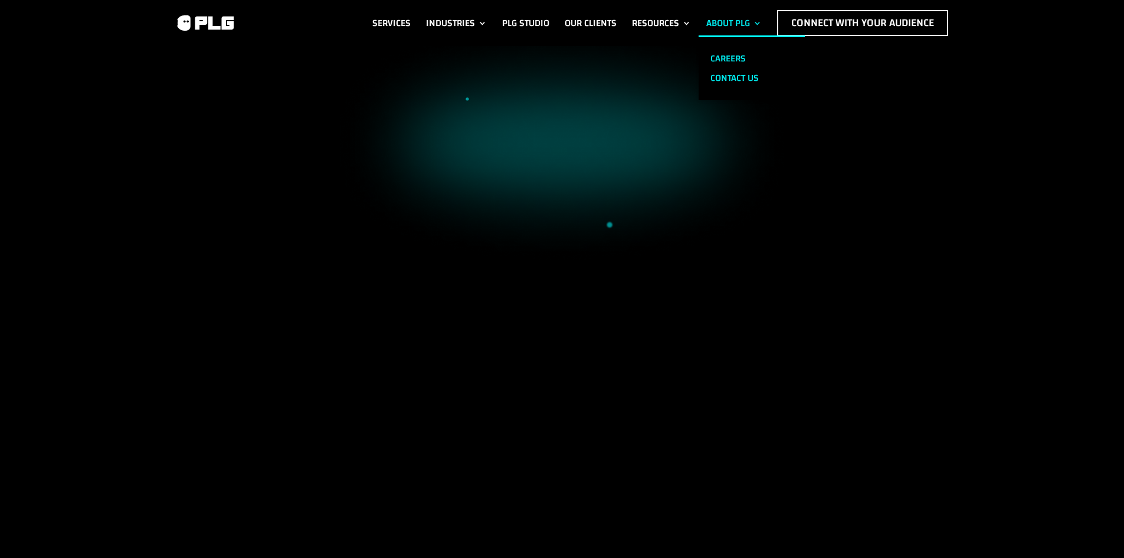
click at [721, 51] on link "Careers" at bounding box center [752, 58] width 106 height 19
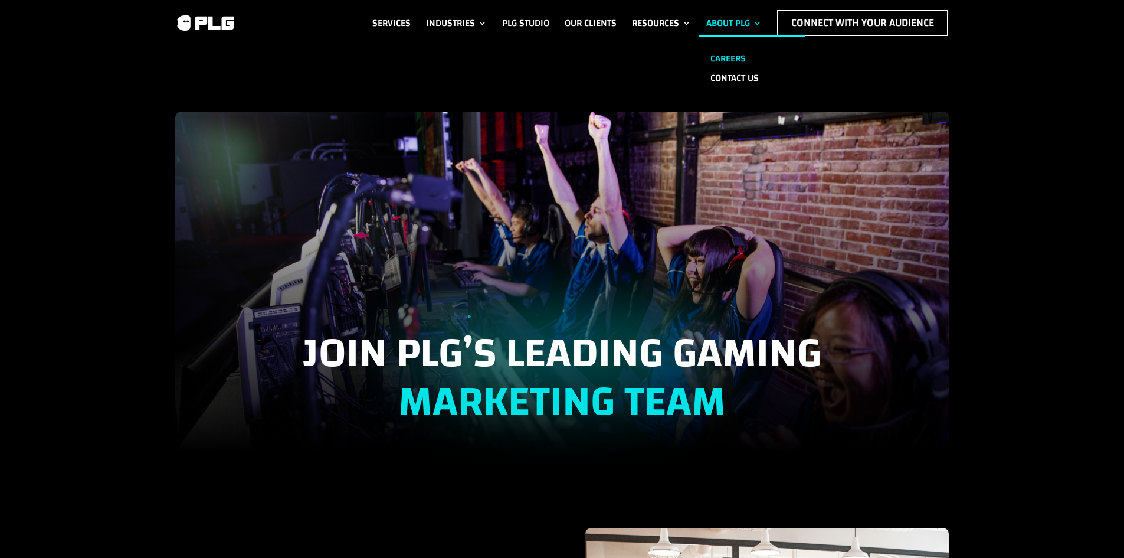
click at [735, 19] on link "About PLG" at bounding box center [733, 23] width 55 height 26
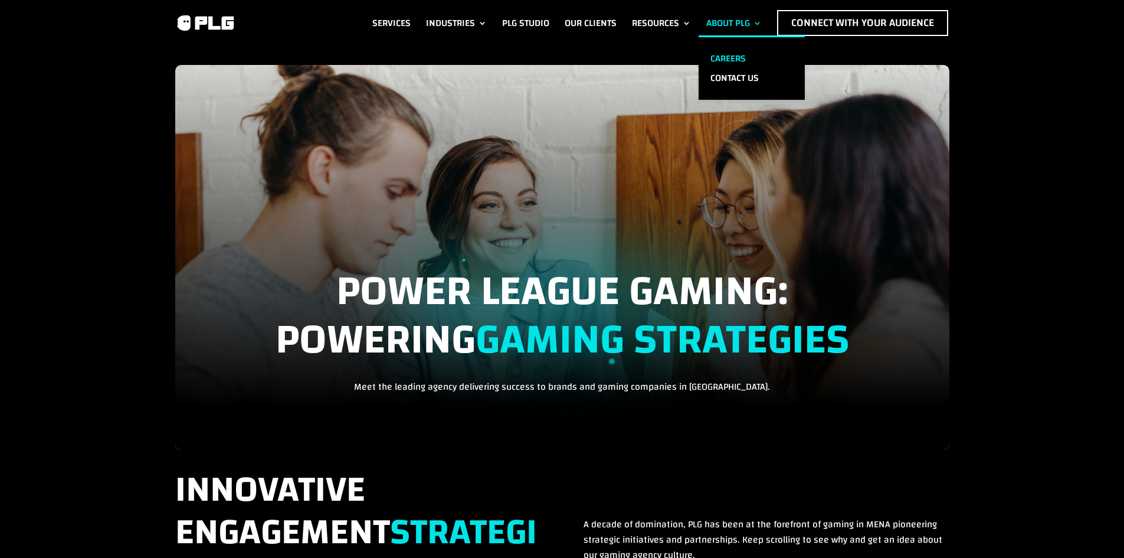
click at [732, 53] on link "Careers" at bounding box center [752, 58] width 106 height 19
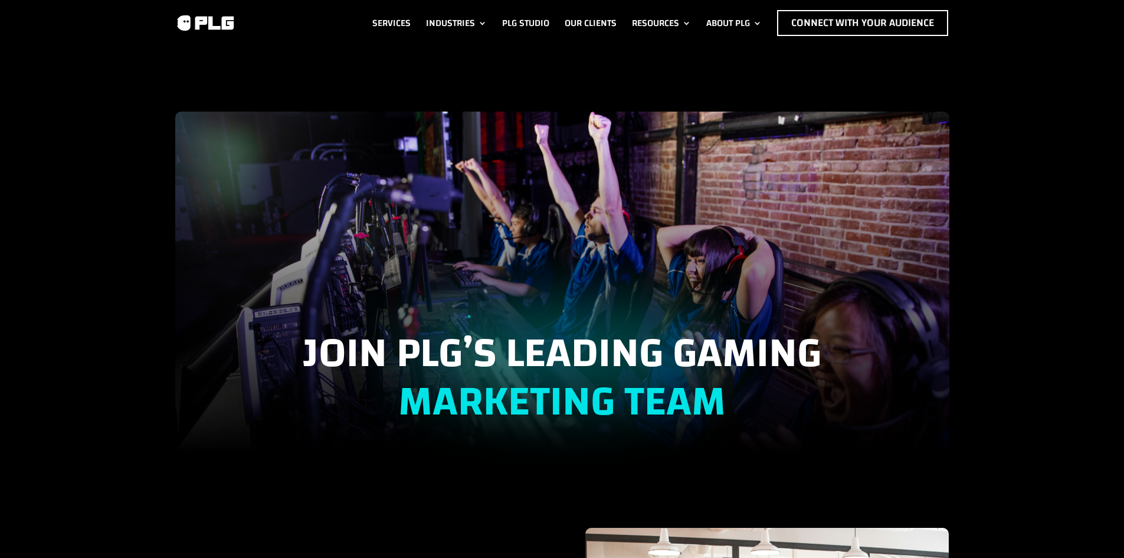
drag, startPoint x: 513, startPoint y: 405, endPoint x: 475, endPoint y: 131, distance: 276.5
click at [727, 55] on link "Careers" at bounding box center [752, 58] width 106 height 19
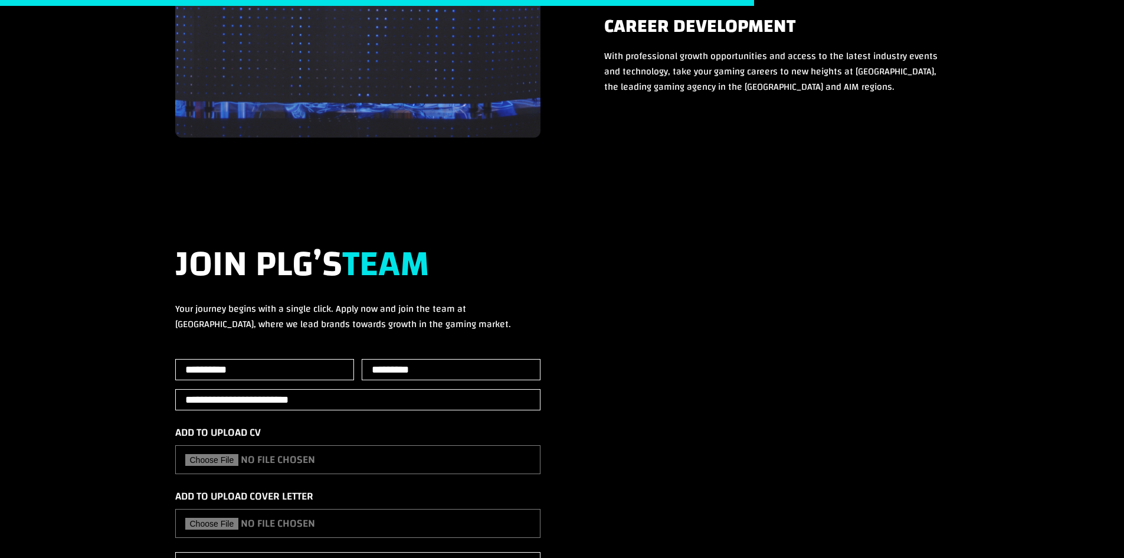
scroll to position [1180, 0]
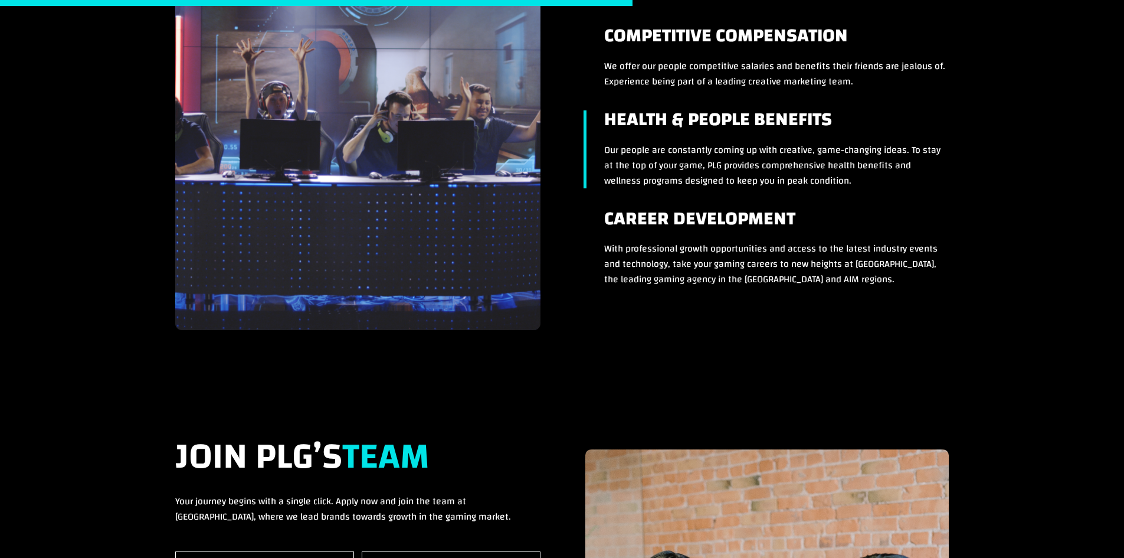
click at [630, 135] on h4 "Health & People Benefits" at bounding box center [776, 126] width 345 height 32
click at [659, 64] on p "We offer our people competitive salaries and benefits their friends are jealous…" at bounding box center [776, 73] width 345 height 31
click at [668, 235] on h4 "Career Development" at bounding box center [776, 226] width 345 height 32
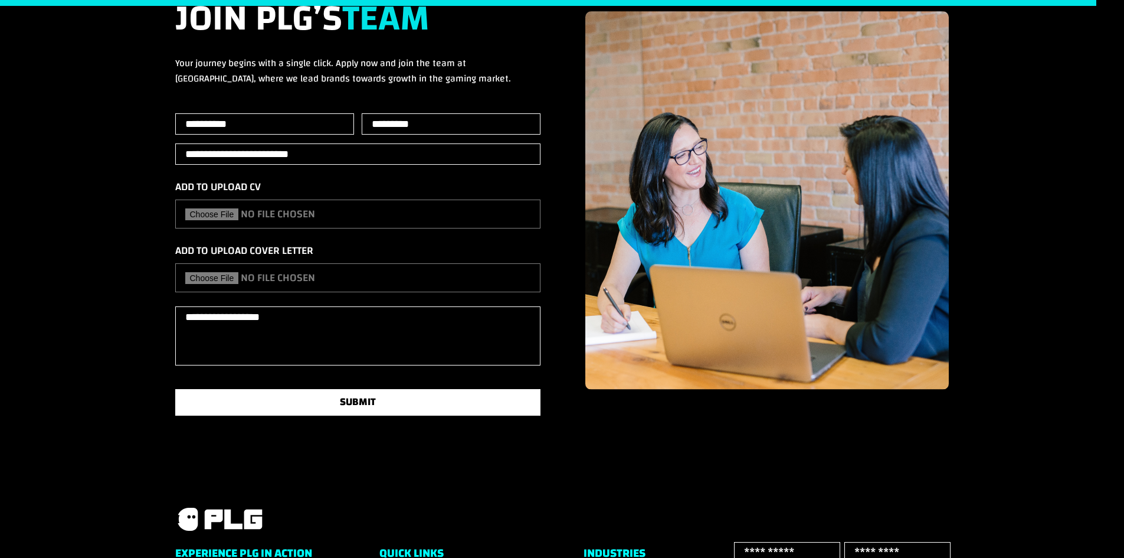
scroll to position [0, 0]
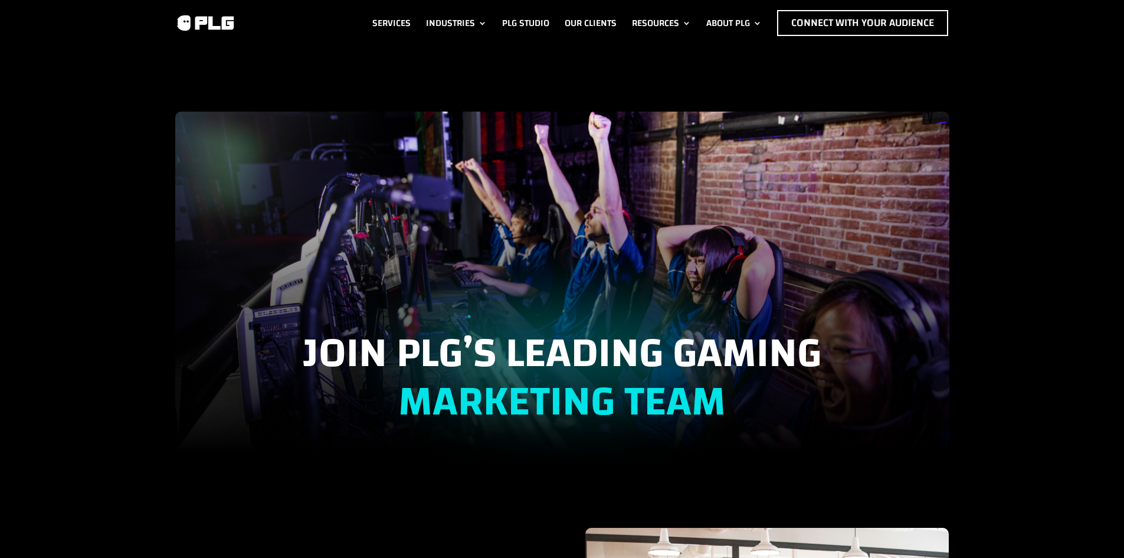
drag, startPoint x: 452, startPoint y: 293, endPoint x: 660, endPoint y: 90, distance: 290.9
click at [711, 14] on link "About PLG" at bounding box center [733, 23] width 55 height 26
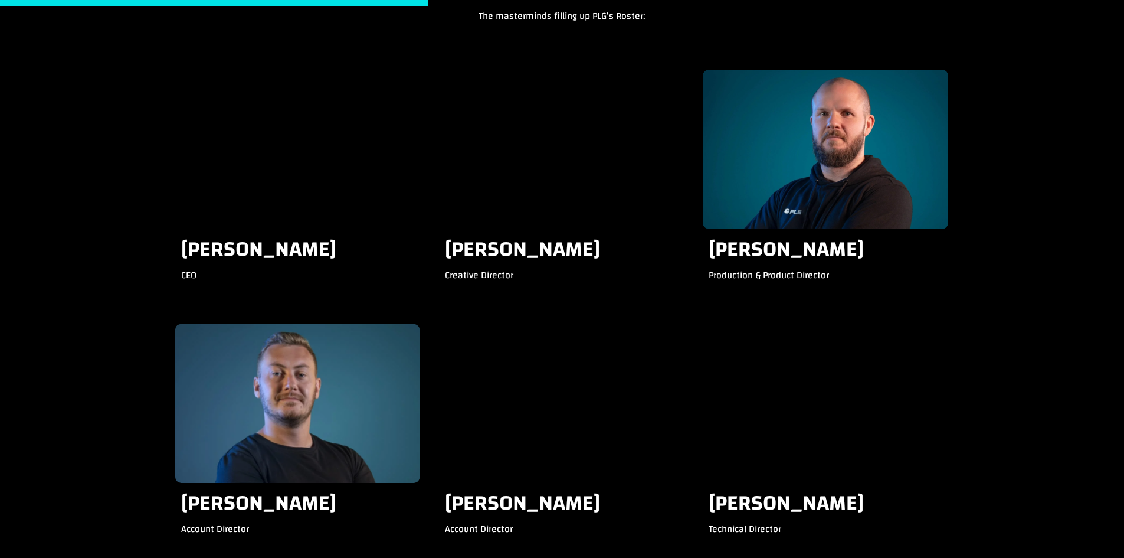
scroll to position [1298, 0]
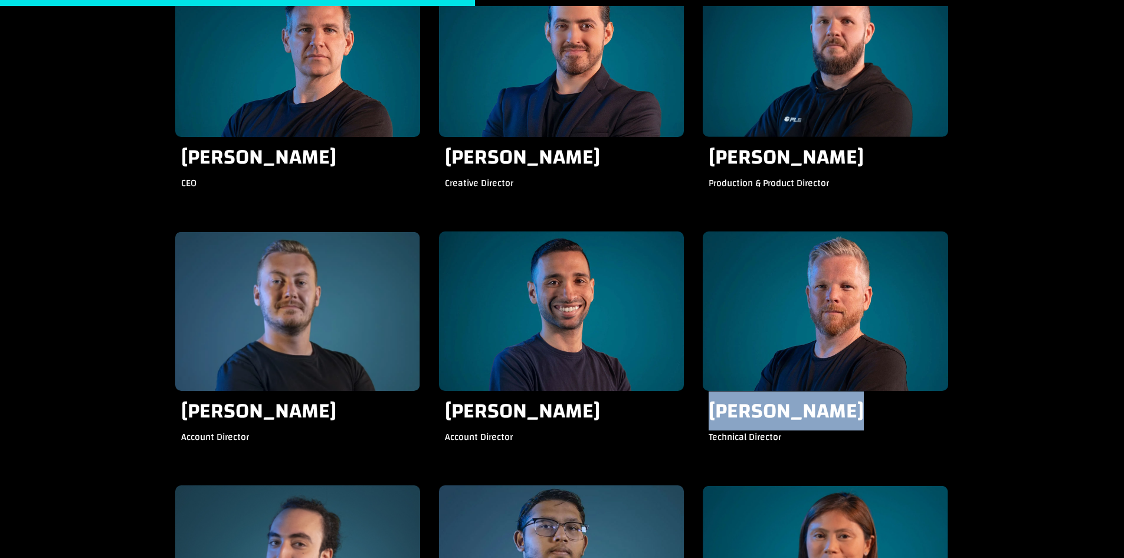
drag, startPoint x: 709, startPoint y: 407, endPoint x: 894, endPoint y: 434, distance: 186.7
click at [868, 430] on div "[PERSON_NAME] CEO [PERSON_NAME] Creative Director [PERSON_NAME] Production & Pr…" at bounding box center [562, 232] width 774 height 508
click at [882, 431] on div "Technical Director" at bounding box center [825, 441] width 233 height 25
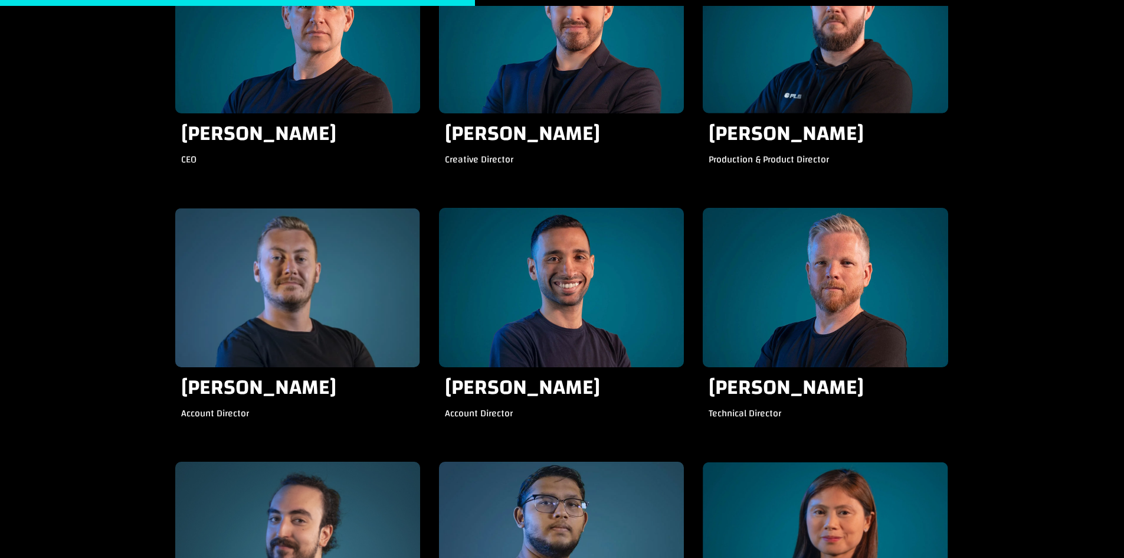
scroll to position [1476, 0]
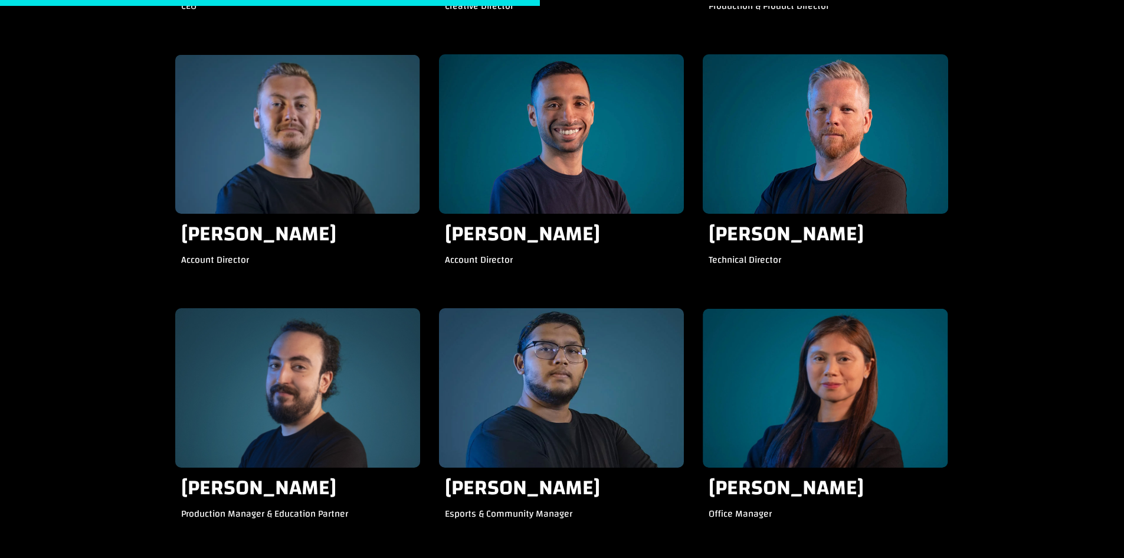
click at [714, 254] on div "Technical Director" at bounding box center [825, 264] width 233 height 25
drag, startPoint x: 714, startPoint y: 254, endPoint x: 774, endPoint y: 258, distance: 60.9
click at [774, 258] on div "Technical Director" at bounding box center [825, 264] width 233 height 25
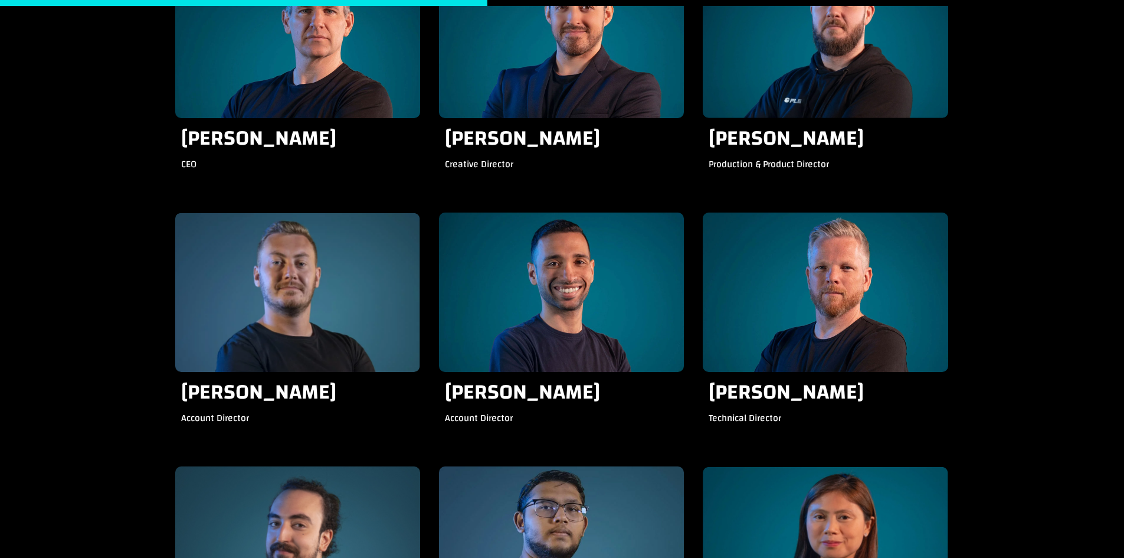
scroll to position [1265, 0]
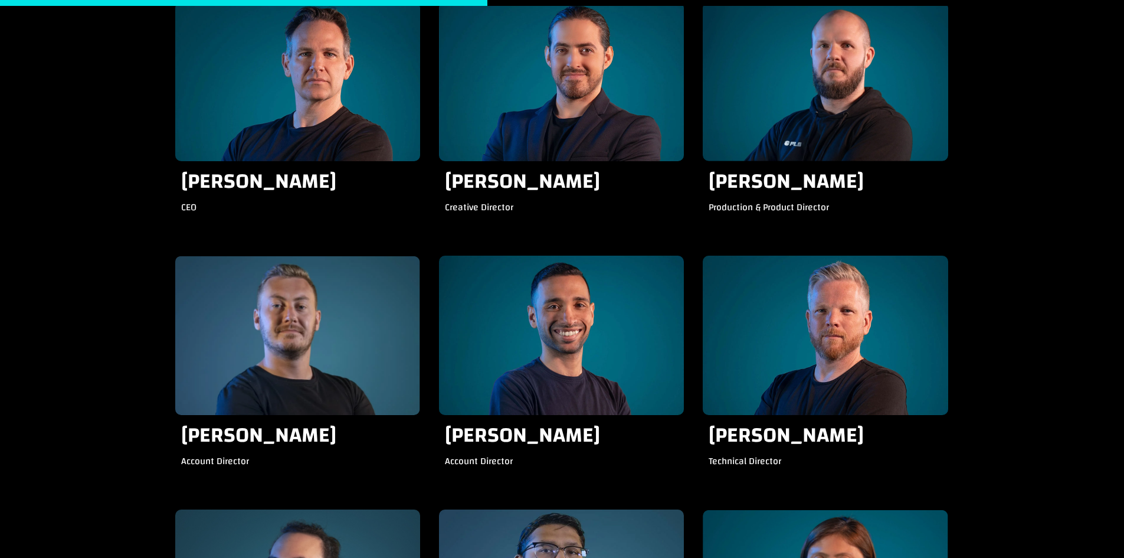
drag, startPoint x: 647, startPoint y: 359, endPoint x: 649, endPoint y: 303, distance: 55.5
